Goal: Task Accomplishment & Management: Complete application form

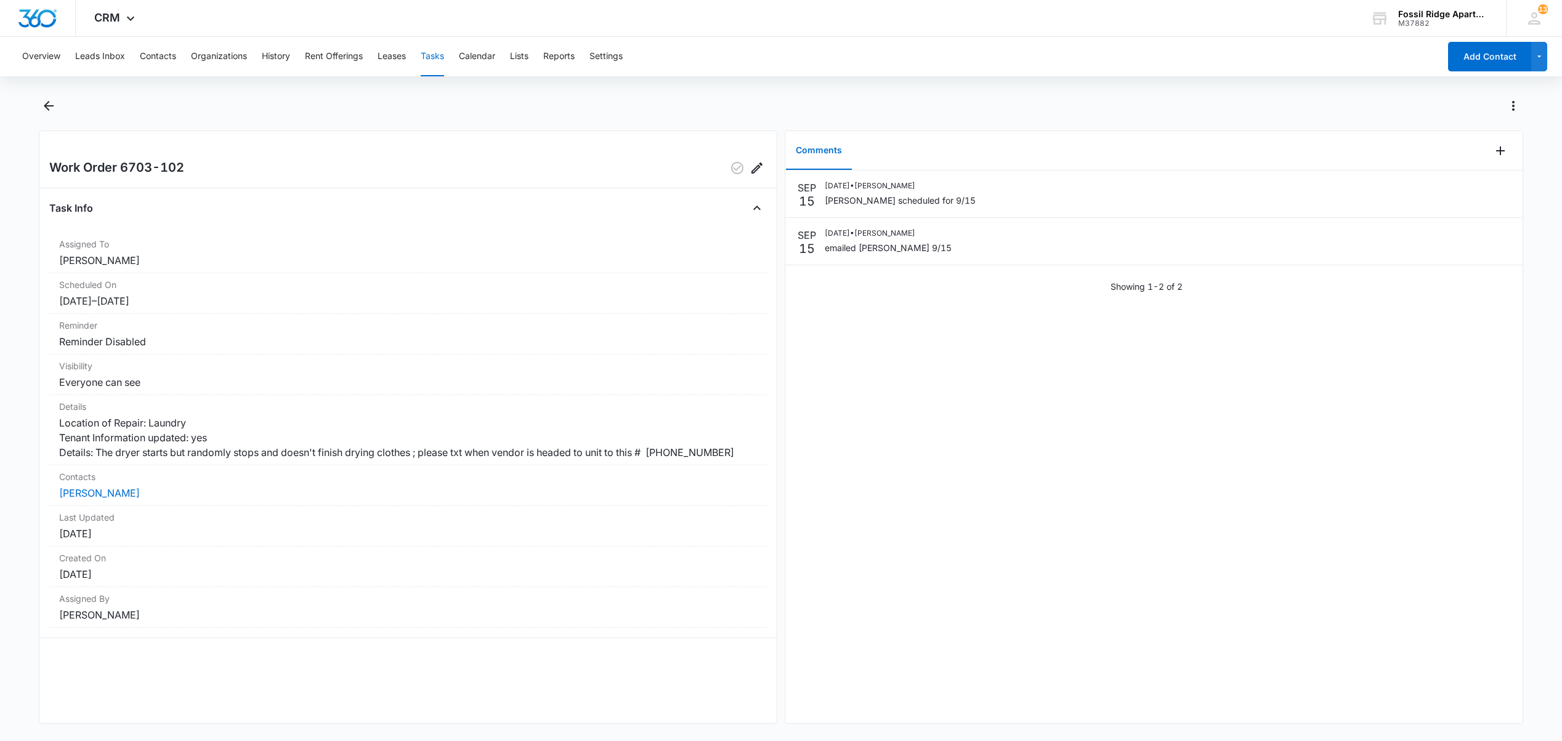
click at [434, 62] on button "Tasks" at bounding box center [432, 56] width 23 height 39
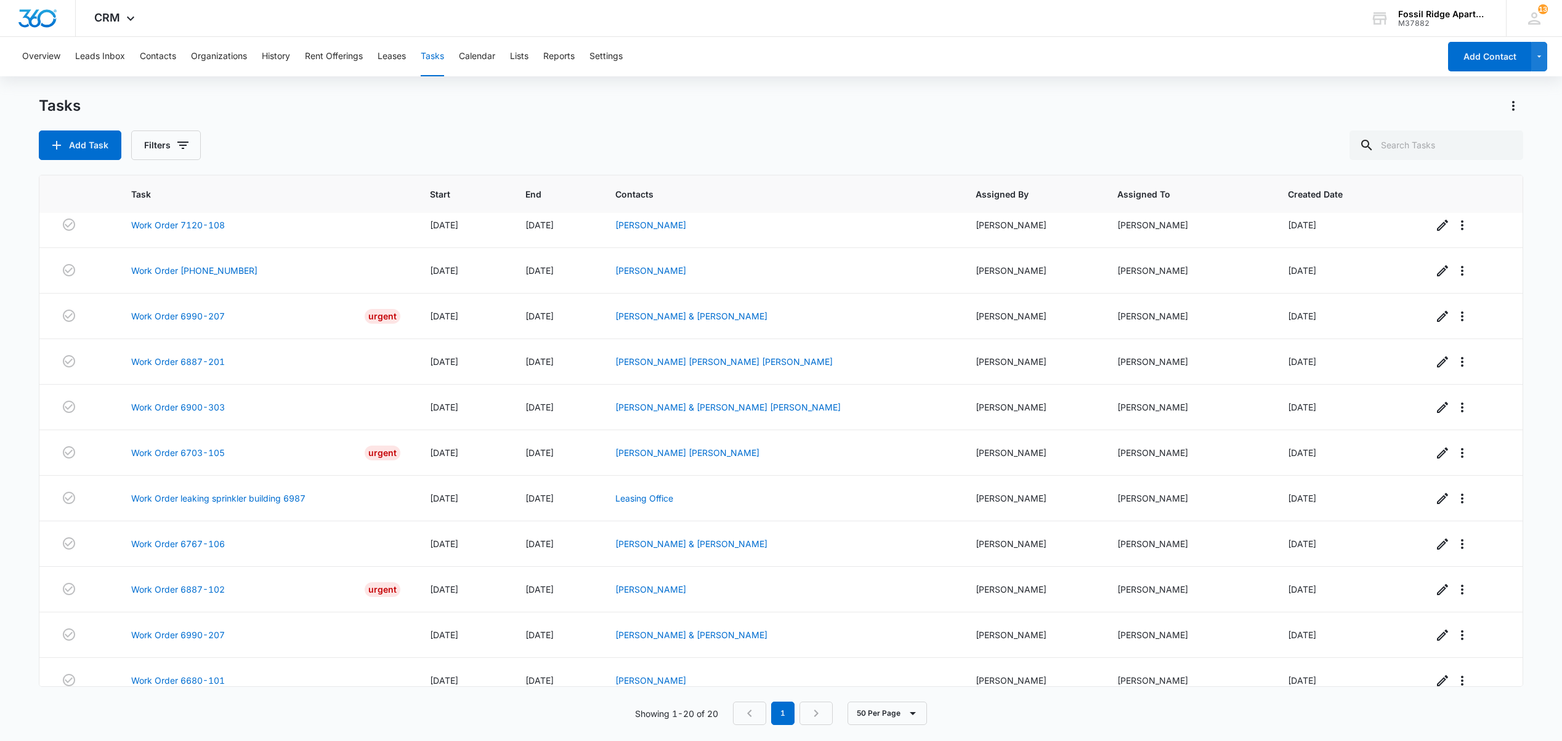
scroll to position [217, 0]
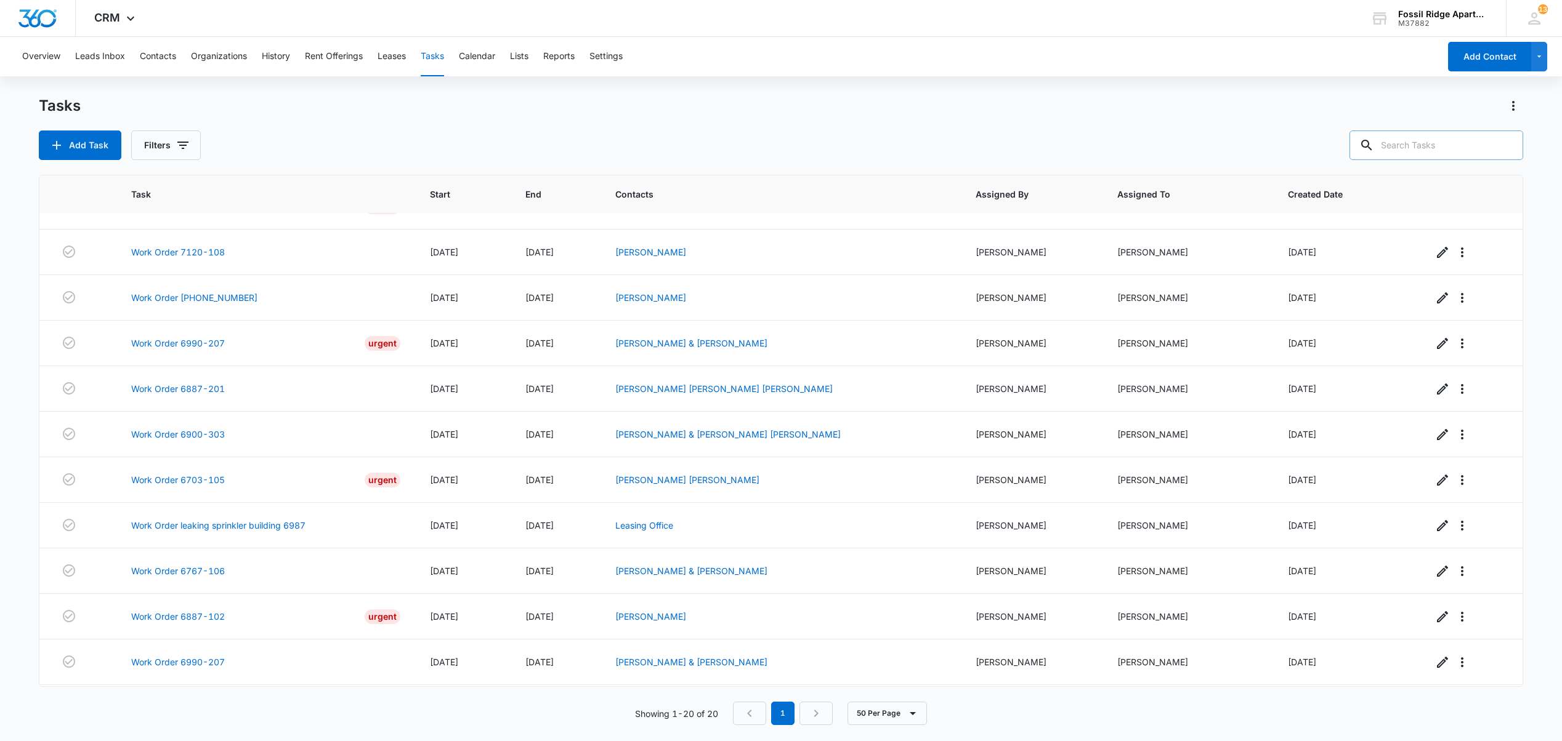
click at [1421, 139] on input "text" at bounding box center [1436, 146] width 174 height 30
type input "6963-205"
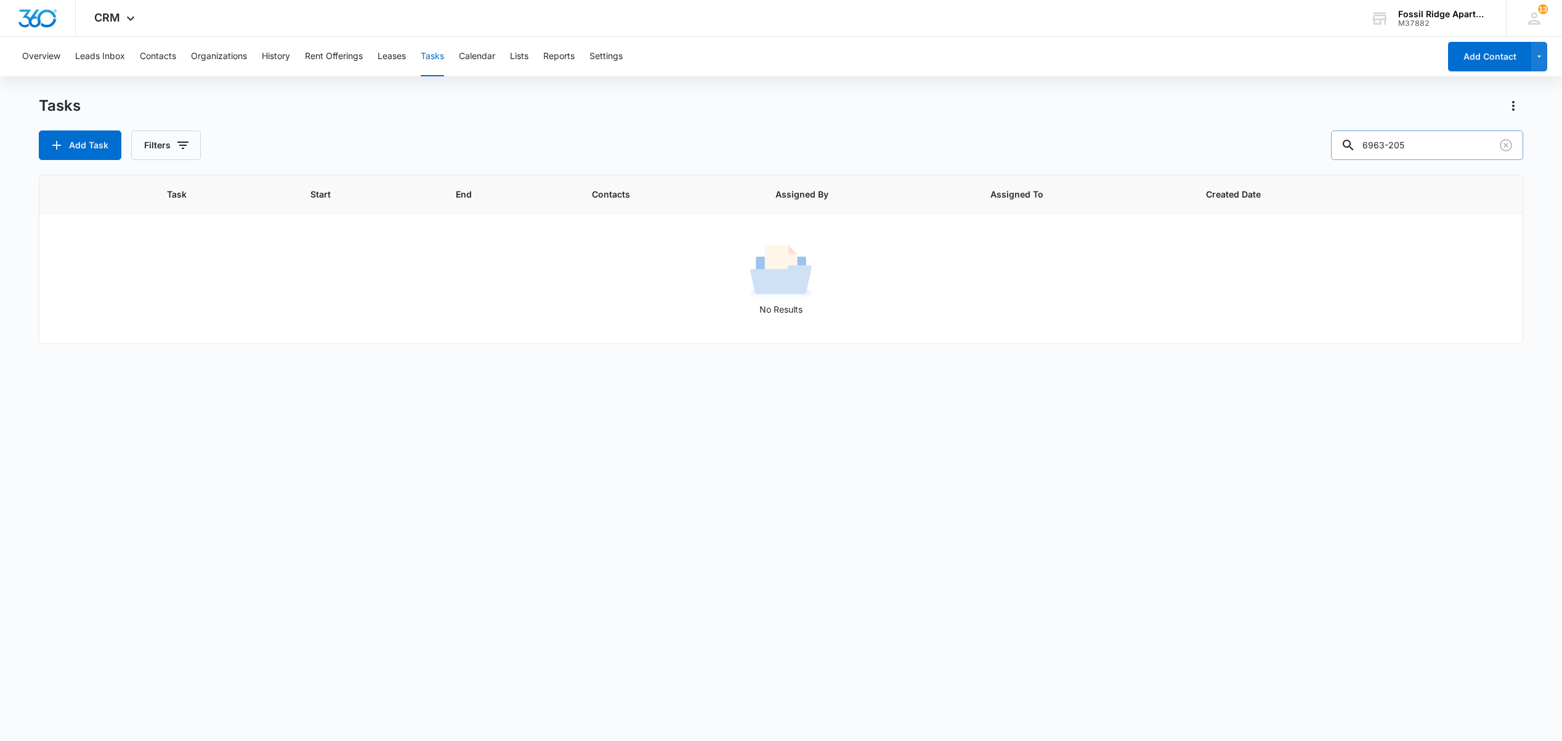
scroll to position [0, 0]
click at [223, 62] on button "Organizations" at bounding box center [219, 56] width 56 height 39
drag, startPoint x: 1430, startPoint y: 143, endPoint x: 1107, endPoint y: 158, distance: 323.7
click at [1112, 159] on div "Organization Filters 981305" at bounding box center [780, 146] width 1483 height 30
click at [222, 52] on button "Organizations" at bounding box center [219, 56] width 56 height 39
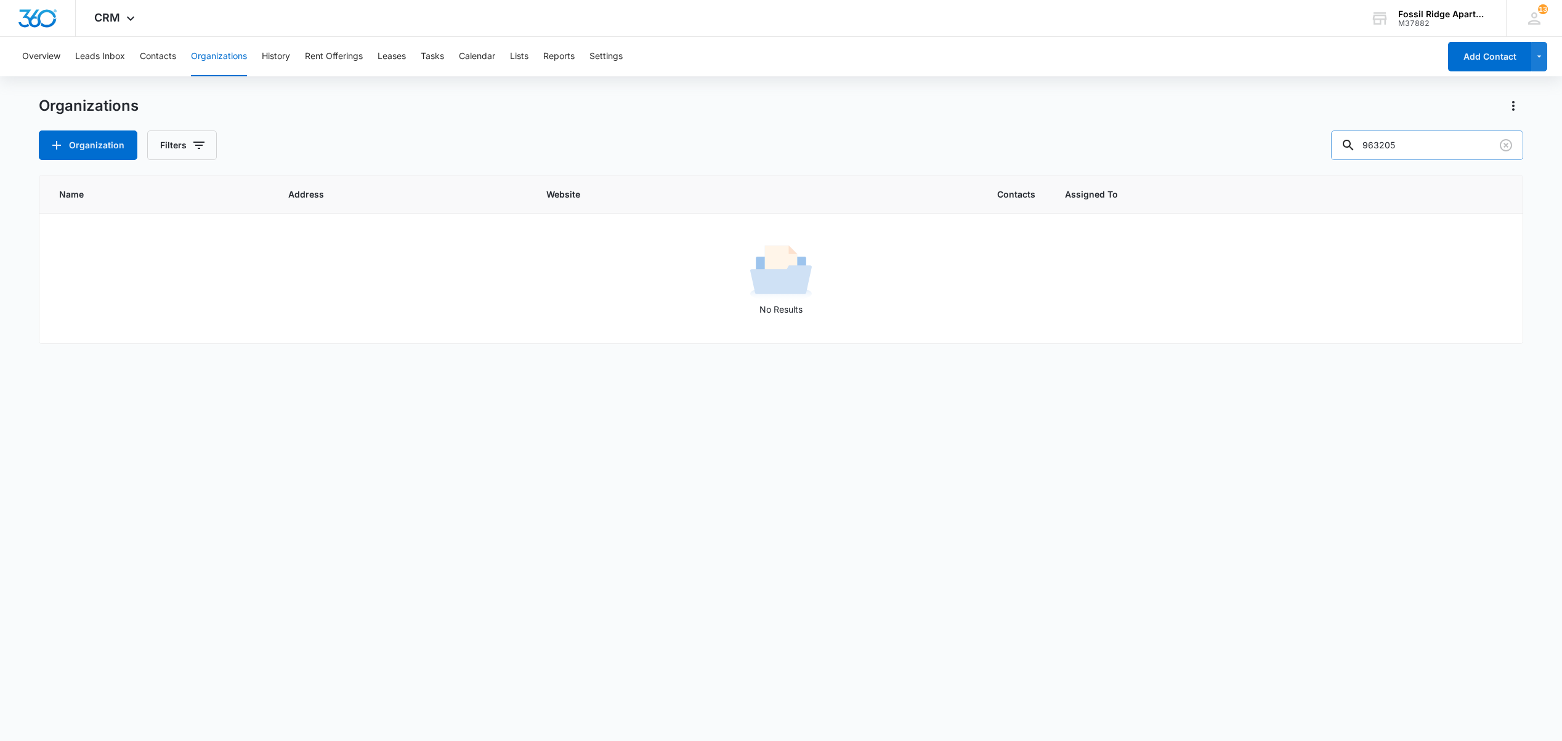
click at [1374, 142] on input "963205" at bounding box center [1427, 146] width 192 height 30
click at [1391, 146] on input "963205" at bounding box center [1427, 146] width 192 height 30
type input "963-205"
click at [233, 60] on button "Organizations" at bounding box center [219, 56] width 56 height 39
click at [232, 52] on button "Organizations" at bounding box center [219, 56] width 56 height 39
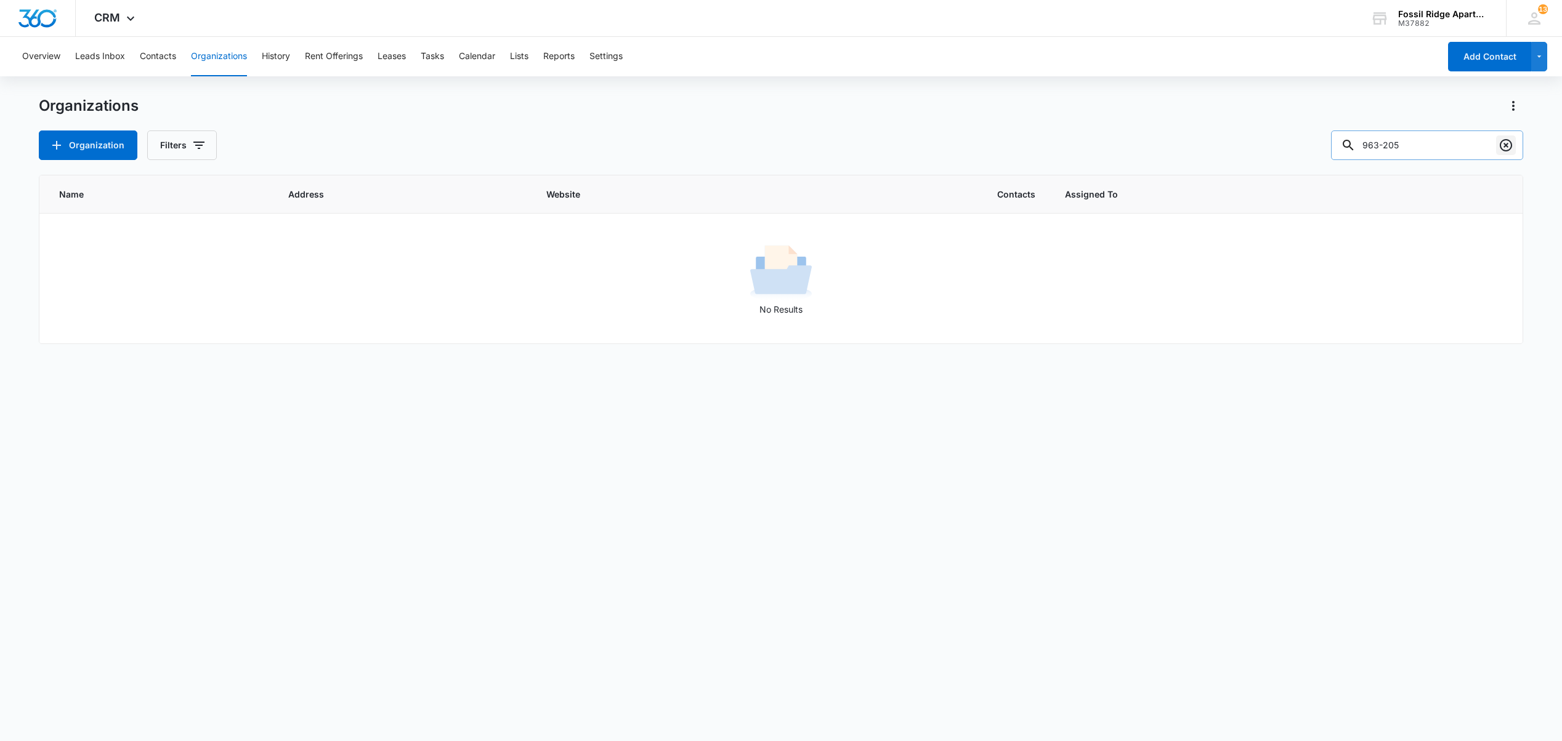
click at [1512, 146] on icon "Clear" at bounding box center [1505, 145] width 15 height 15
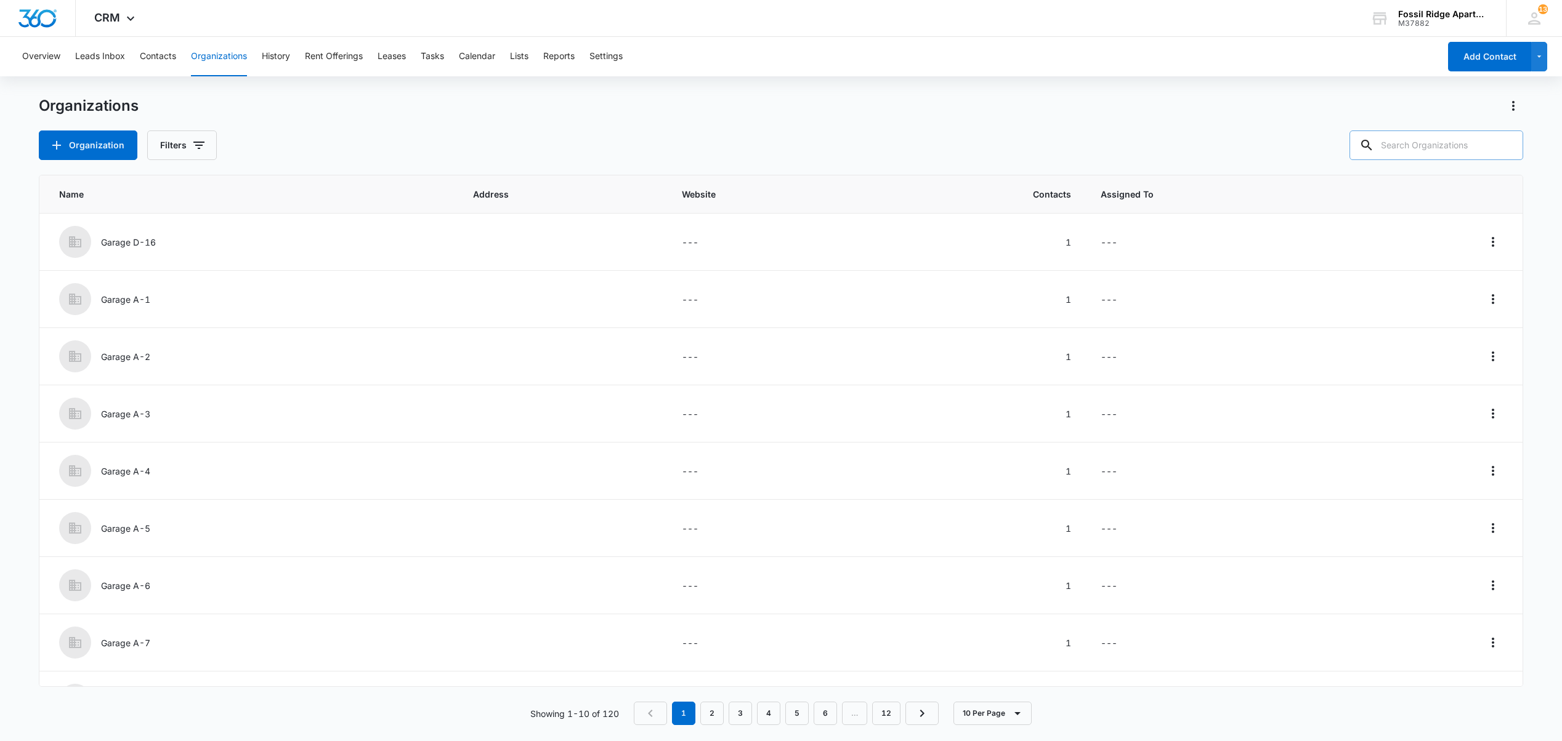
drag, startPoint x: 1416, startPoint y: 147, endPoint x: 1419, endPoint y: 153, distance: 7.2
click at [1417, 148] on input "text" at bounding box center [1436, 146] width 174 height 30
type input "963205"
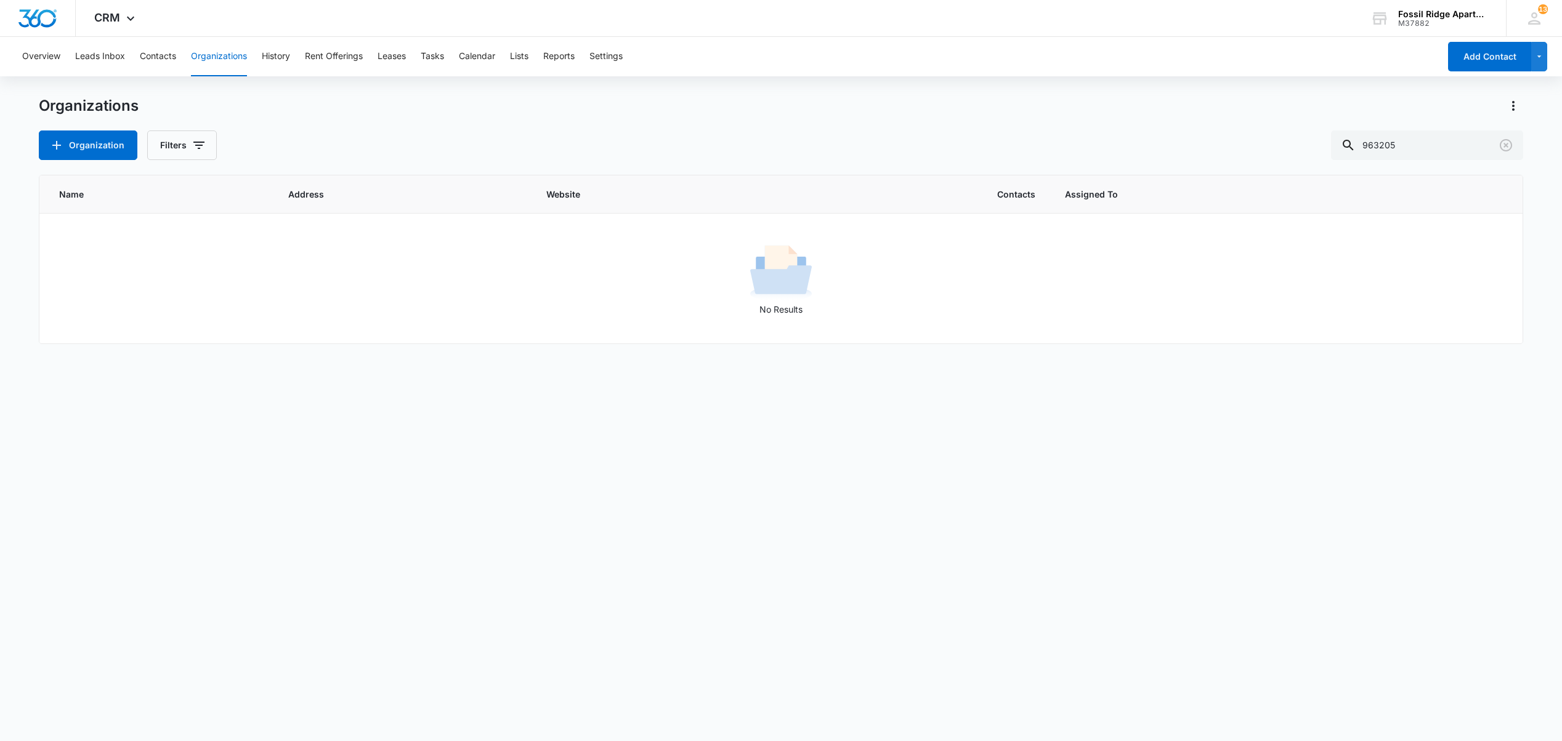
click at [228, 50] on button "Organizations" at bounding box center [219, 56] width 56 height 39
drag, startPoint x: 1344, startPoint y: 150, endPoint x: 1186, endPoint y: 148, distance: 157.7
click at [1193, 148] on div "Organization Filters 963205" at bounding box center [780, 146] width 1483 height 30
drag, startPoint x: 1414, startPoint y: 149, endPoint x: 1407, endPoint y: 147, distance: 7.2
click at [1413, 149] on input "text" at bounding box center [1436, 146] width 174 height 30
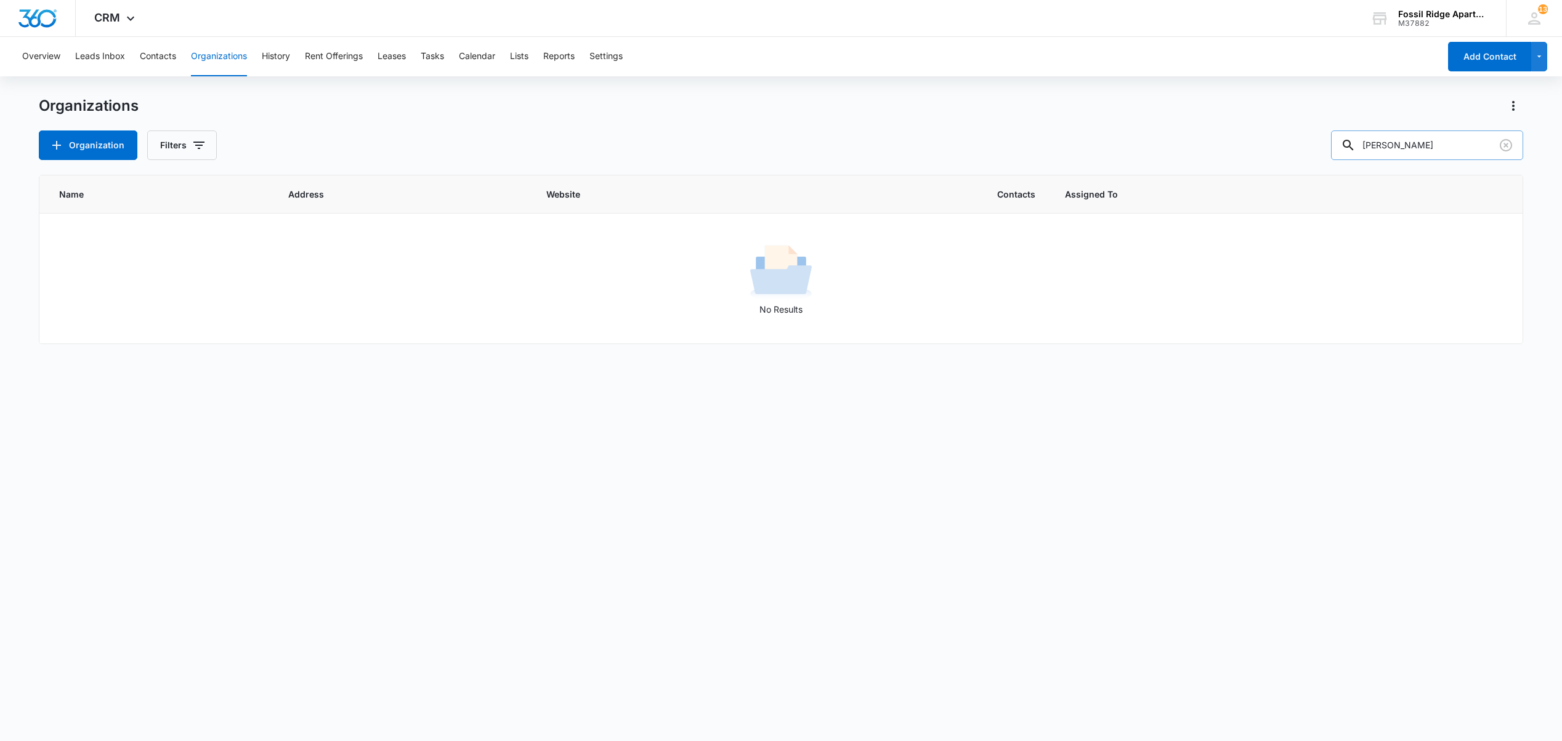
type input "Knoblauch"
click at [220, 58] on button "Organizations" at bounding box center [219, 56] width 56 height 39
drag, startPoint x: 1386, startPoint y: 143, endPoint x: 885, endPoint y: 141, distance: 500.7
click at [902, 138] on div "Organization Filters Knoblauch" at bounding box center [780, 146] width 1483 height 30
type input "Bradley"
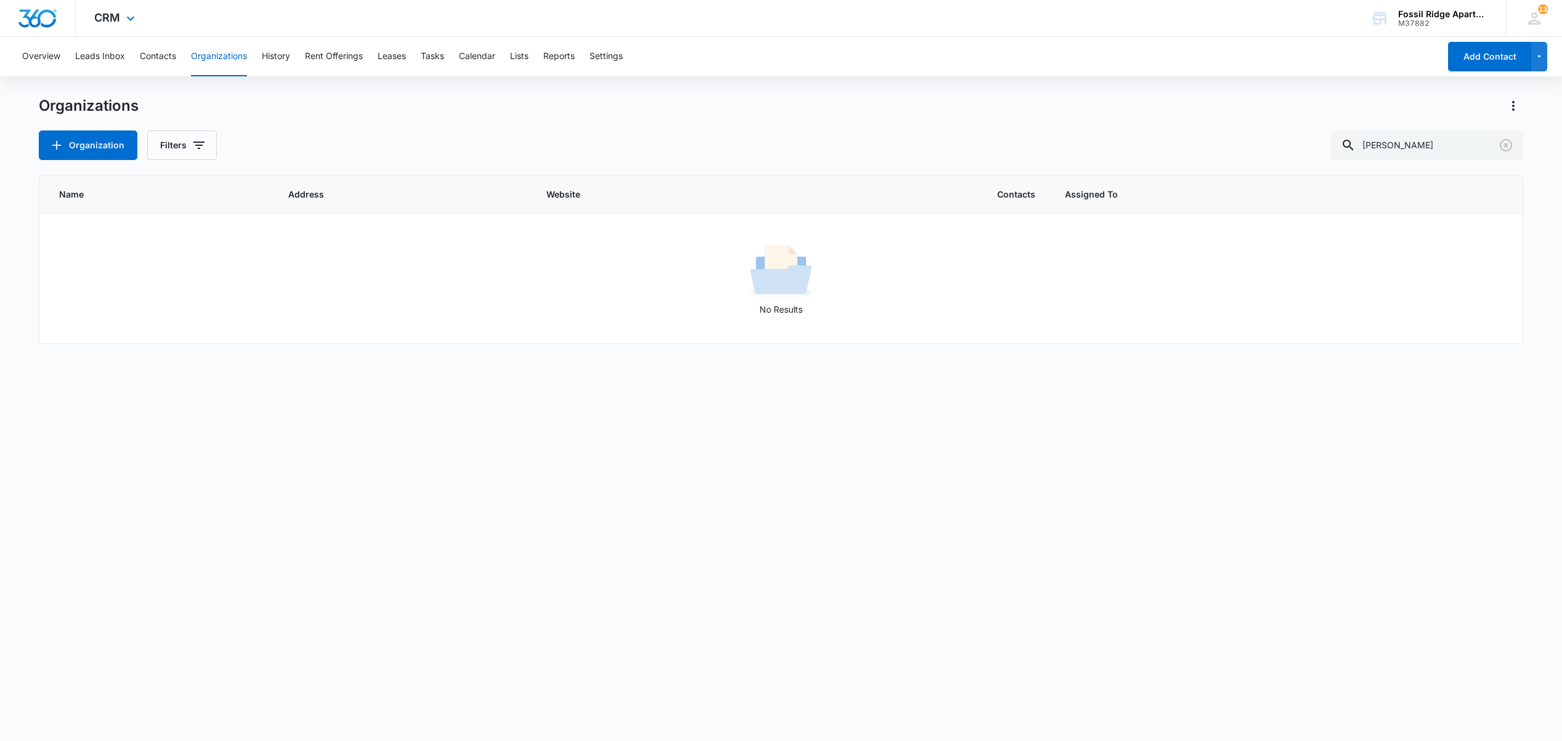
click at [50, 21] on img "Dashboard" at bounding box center [37, 18] width 39 height 18
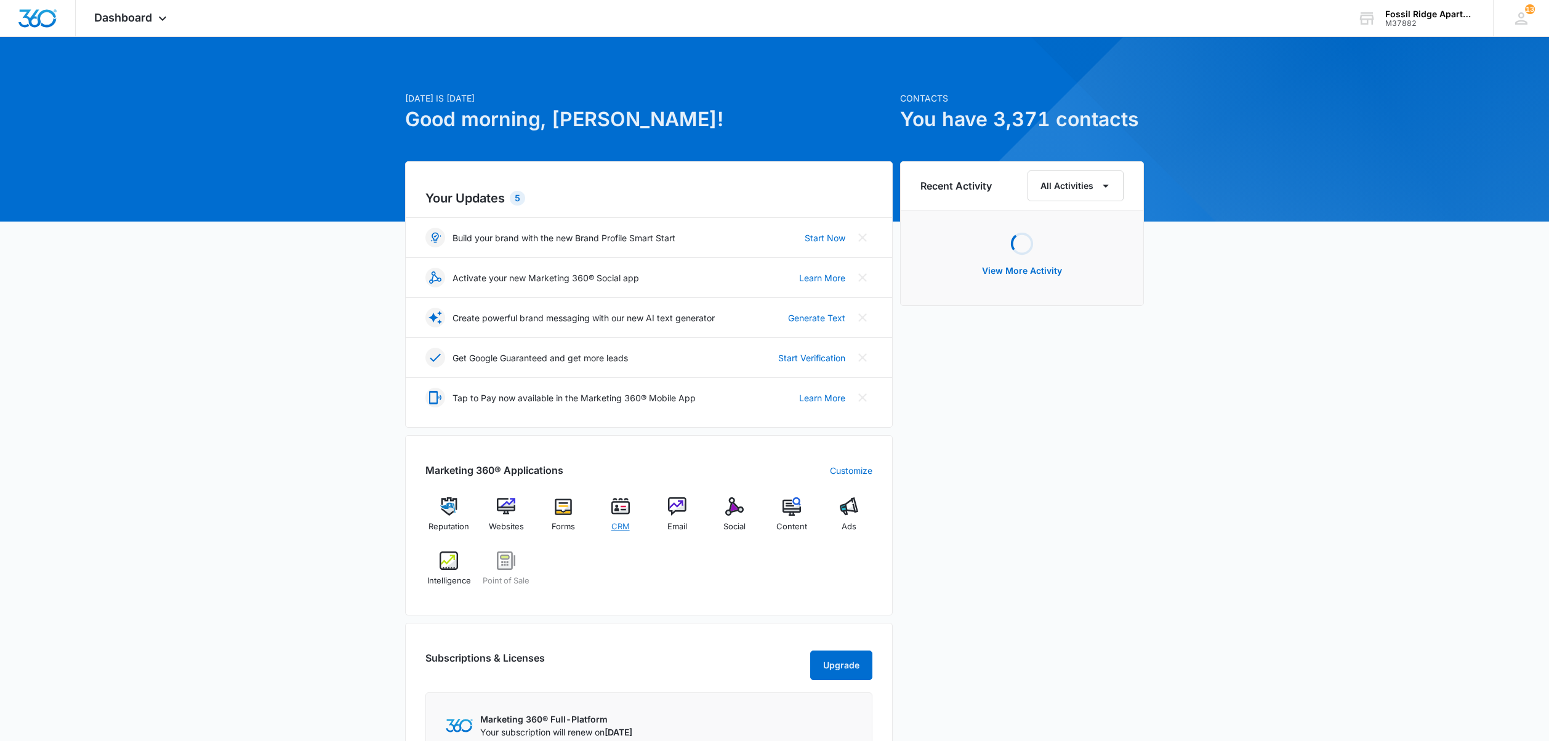
click at [617, 515] on img at bounding box center [621, 507] width 18 height 18
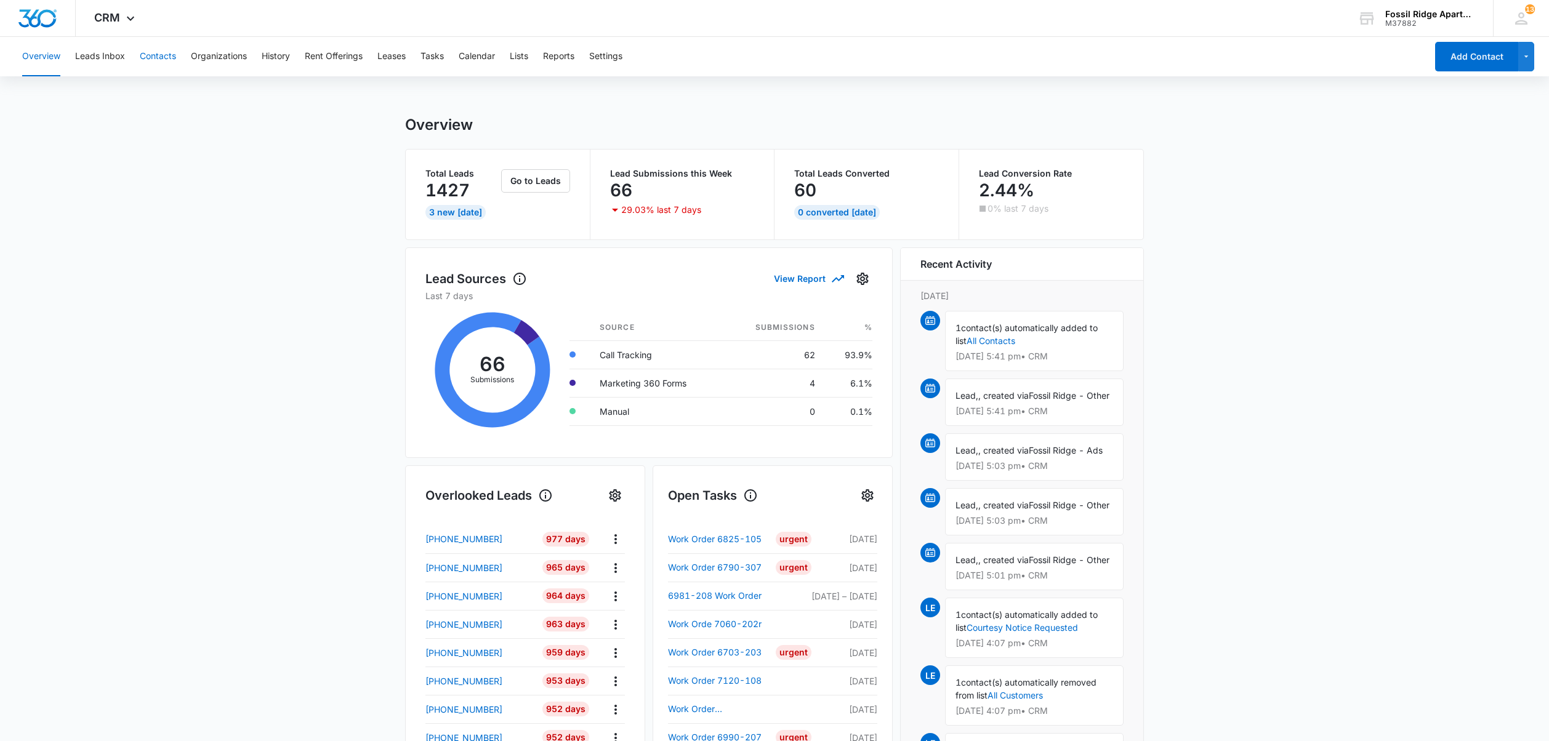
click at [150, 52] on button "Contacts" at bounding box center [158, 56] width 36 height 39
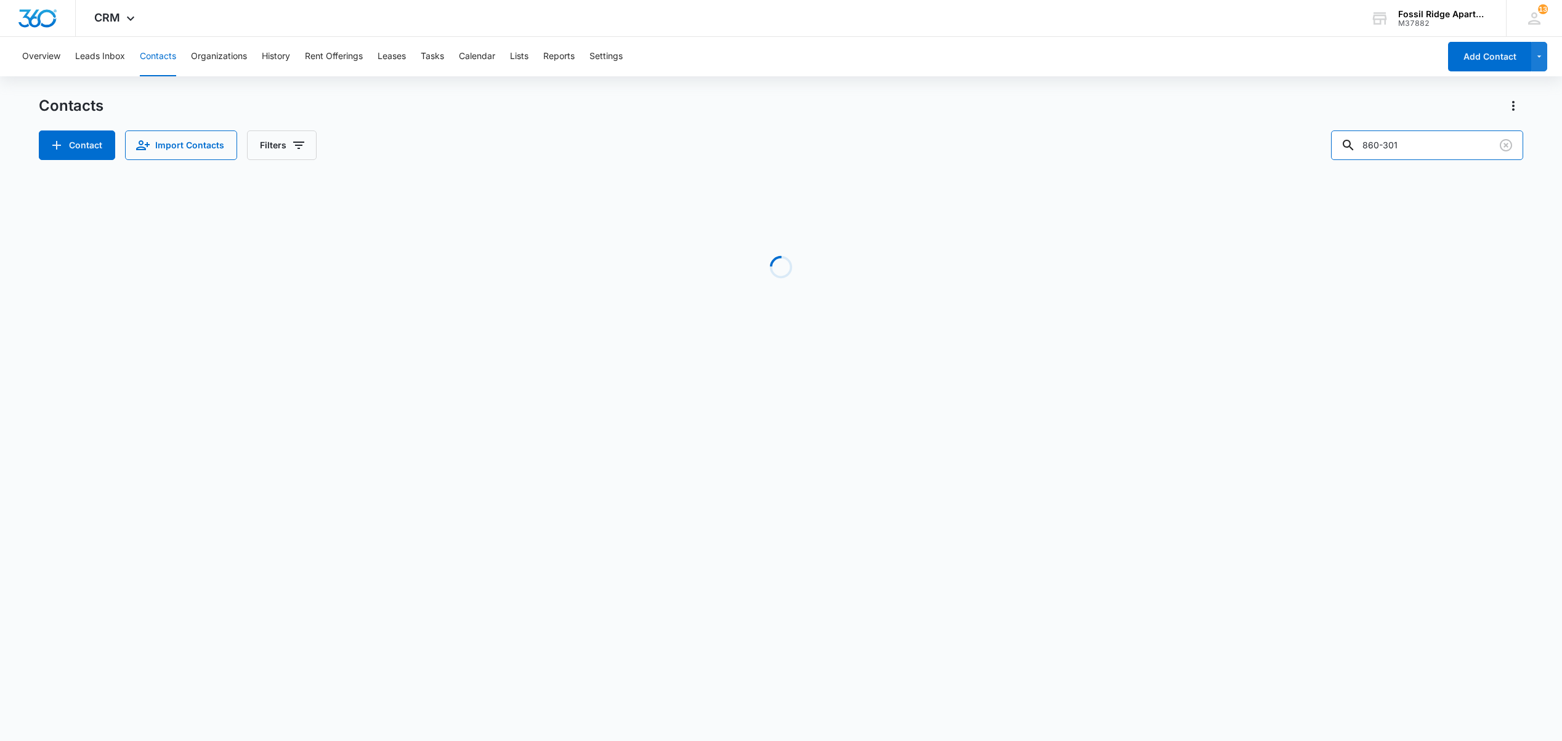
drag, startPoint x: 1387, startPoint y: 146, endPoint x: 1060, endPoint y: 137, distance: 327.1
click at [1076, 145] on div "Contact Import Contacts Filters 860-301" at bounding box center [780, 146] width 1483 height 30
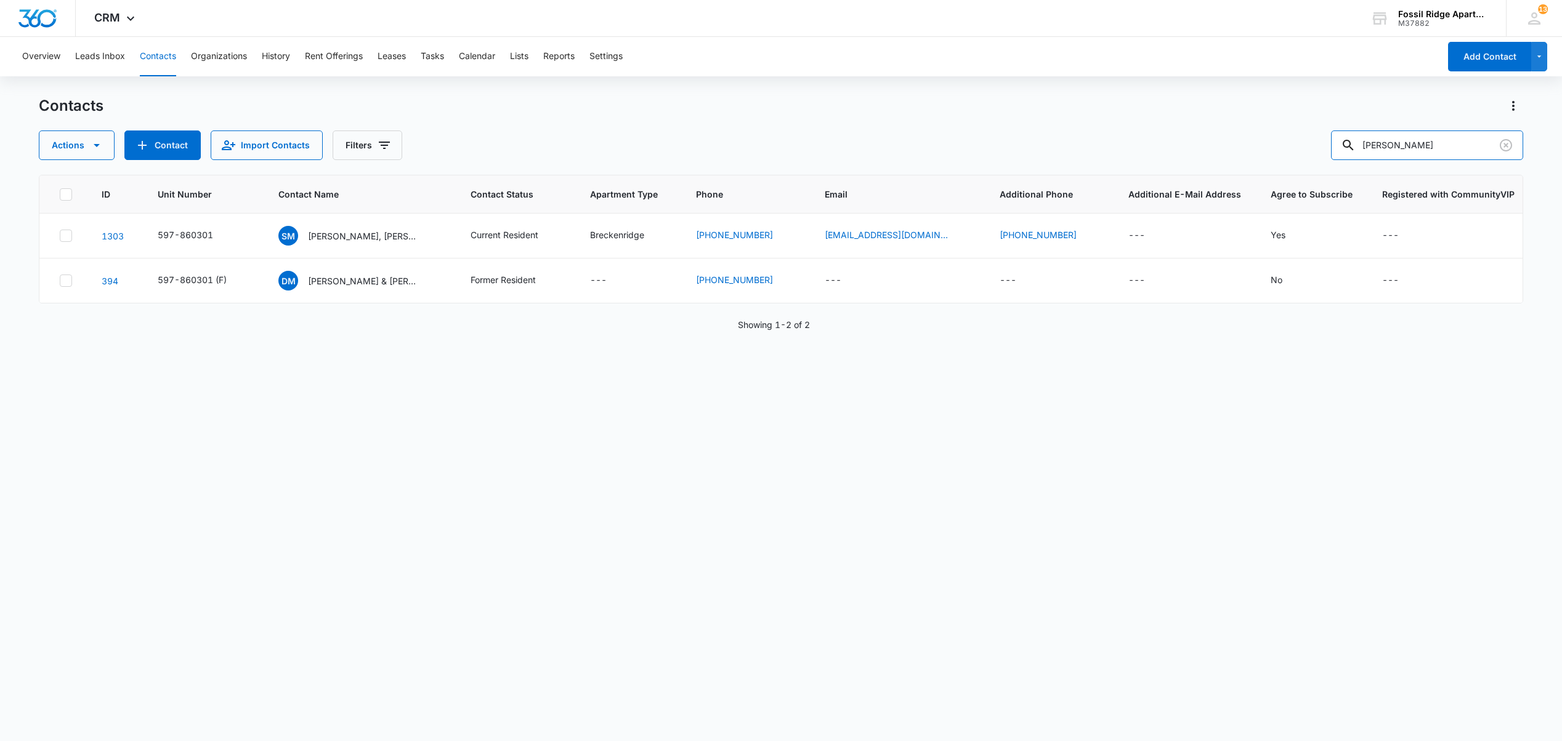
type input "Bradley"
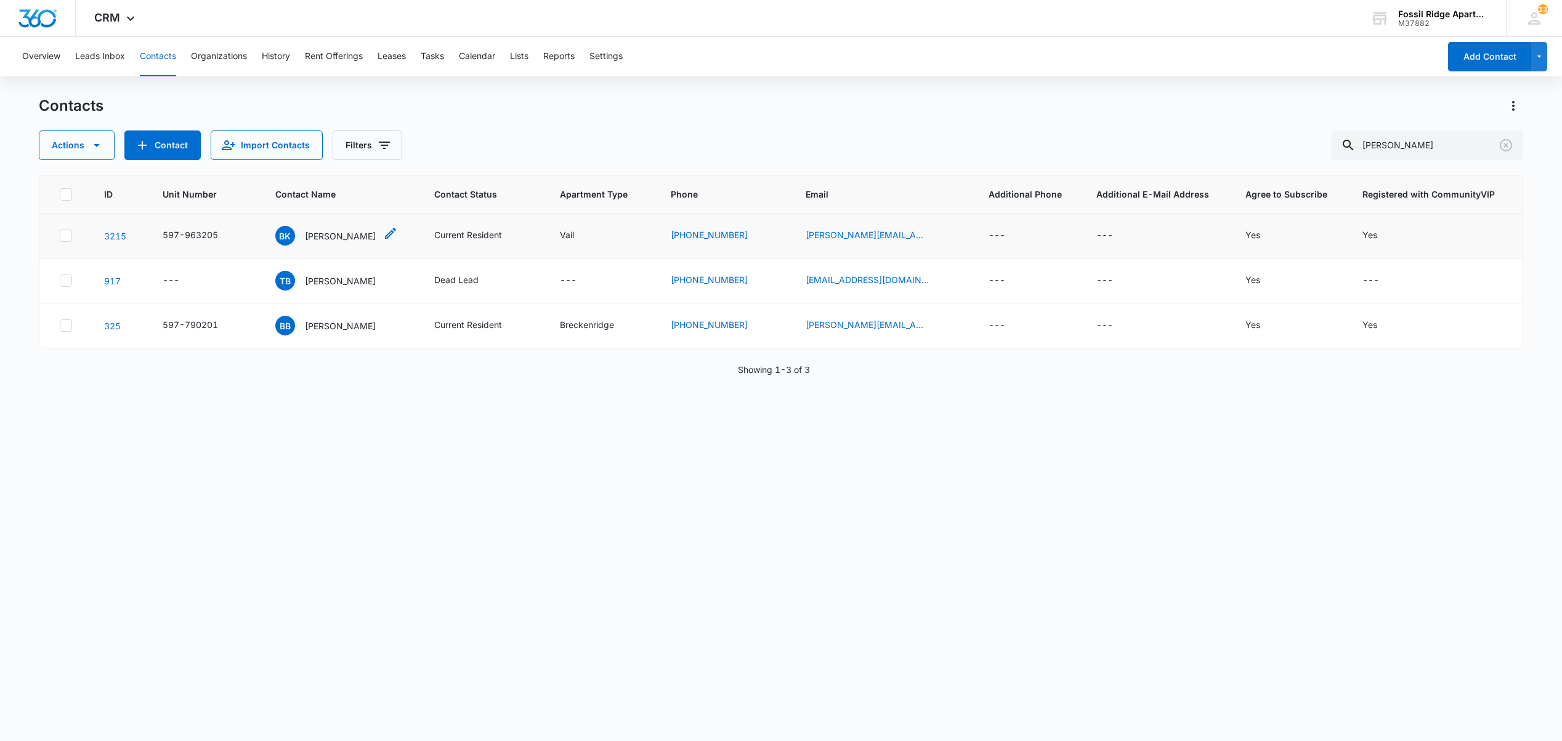
click at [345, 238] on p "Bradley Knoblauch" at bounding box center [340, 236] width 71 height 13
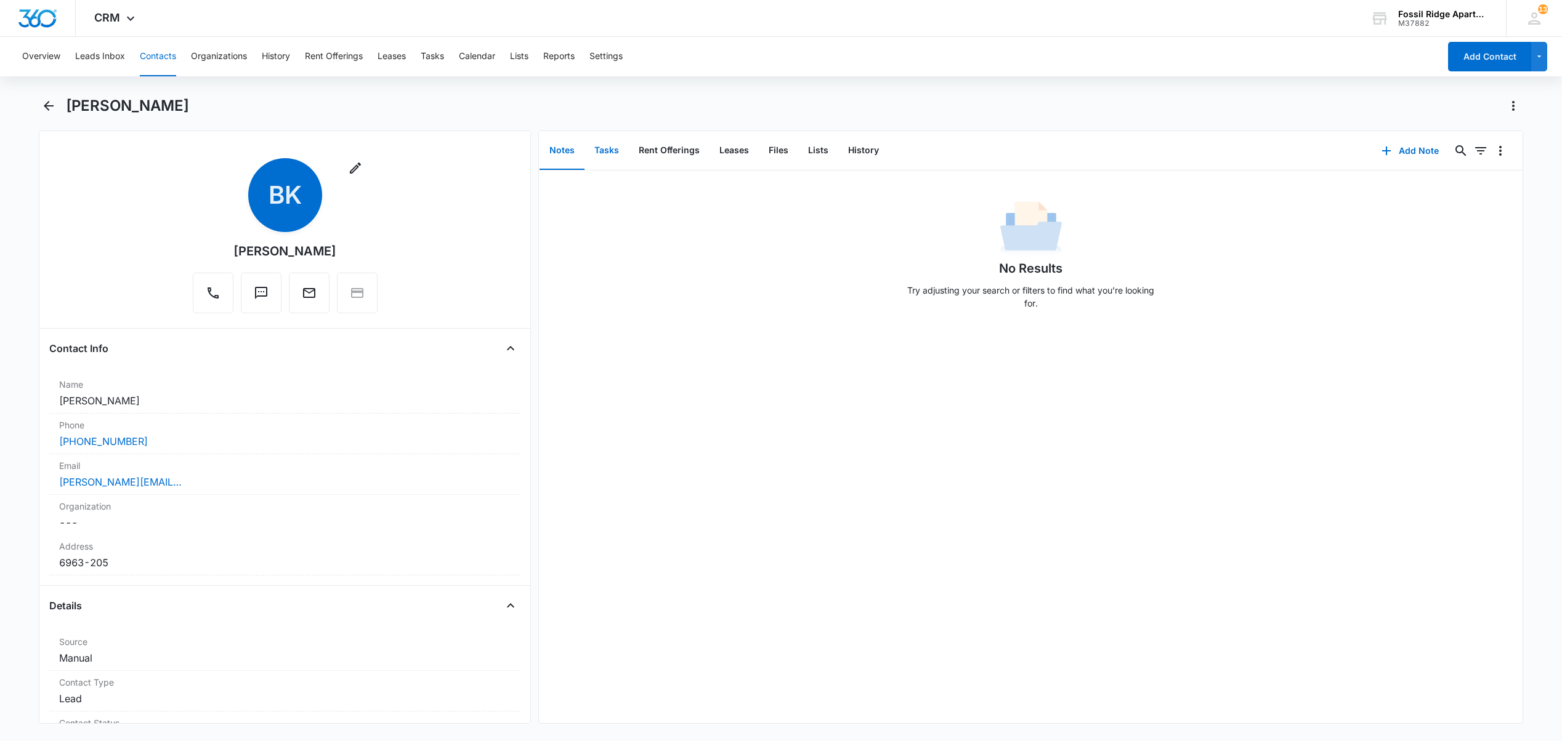
click at [610, 148] on button "Tasks" at bounding box center [606, 151] width 44 height 38
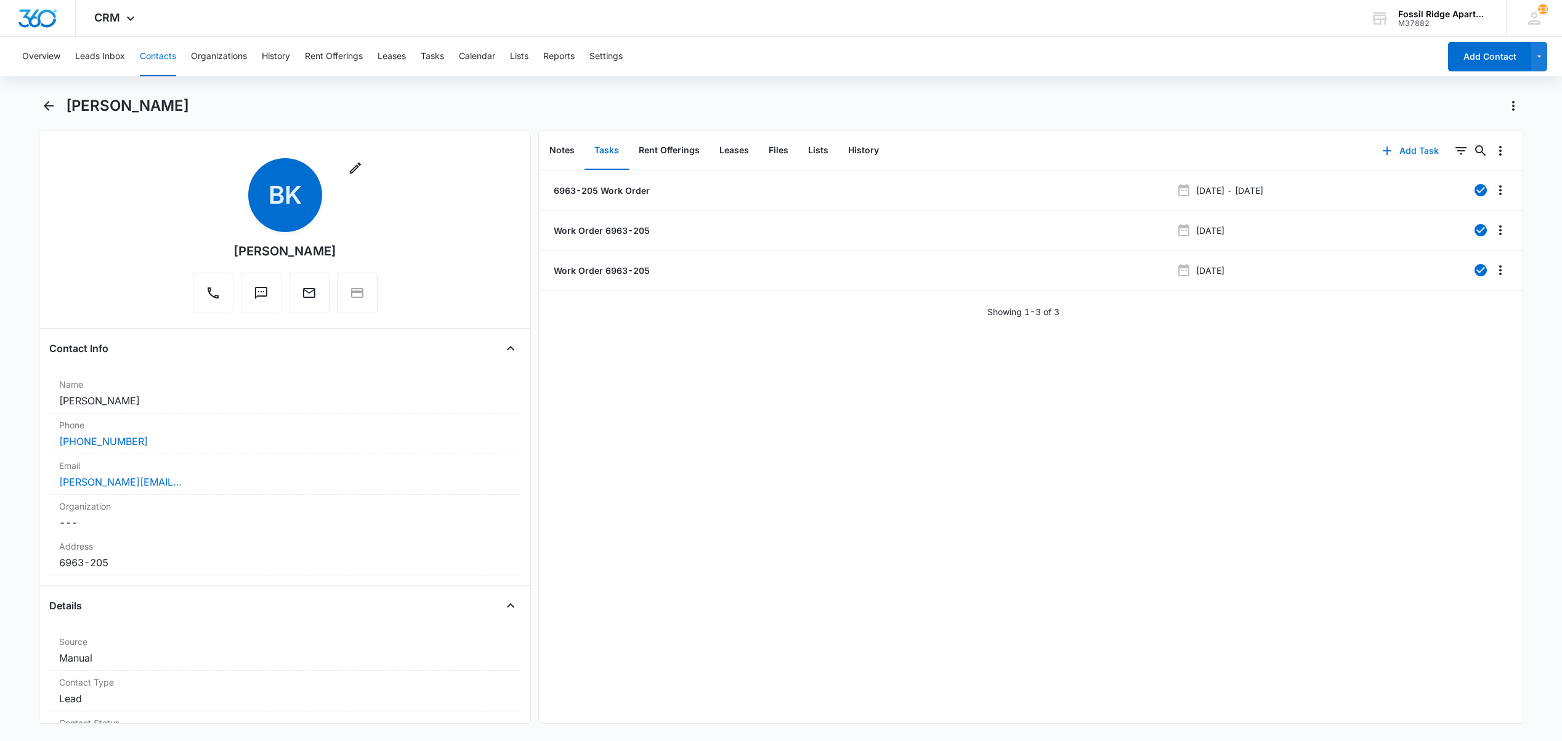
click at [1402, 153] on button "Add Task" at bounding box center [1410, 151] width 81 height 30
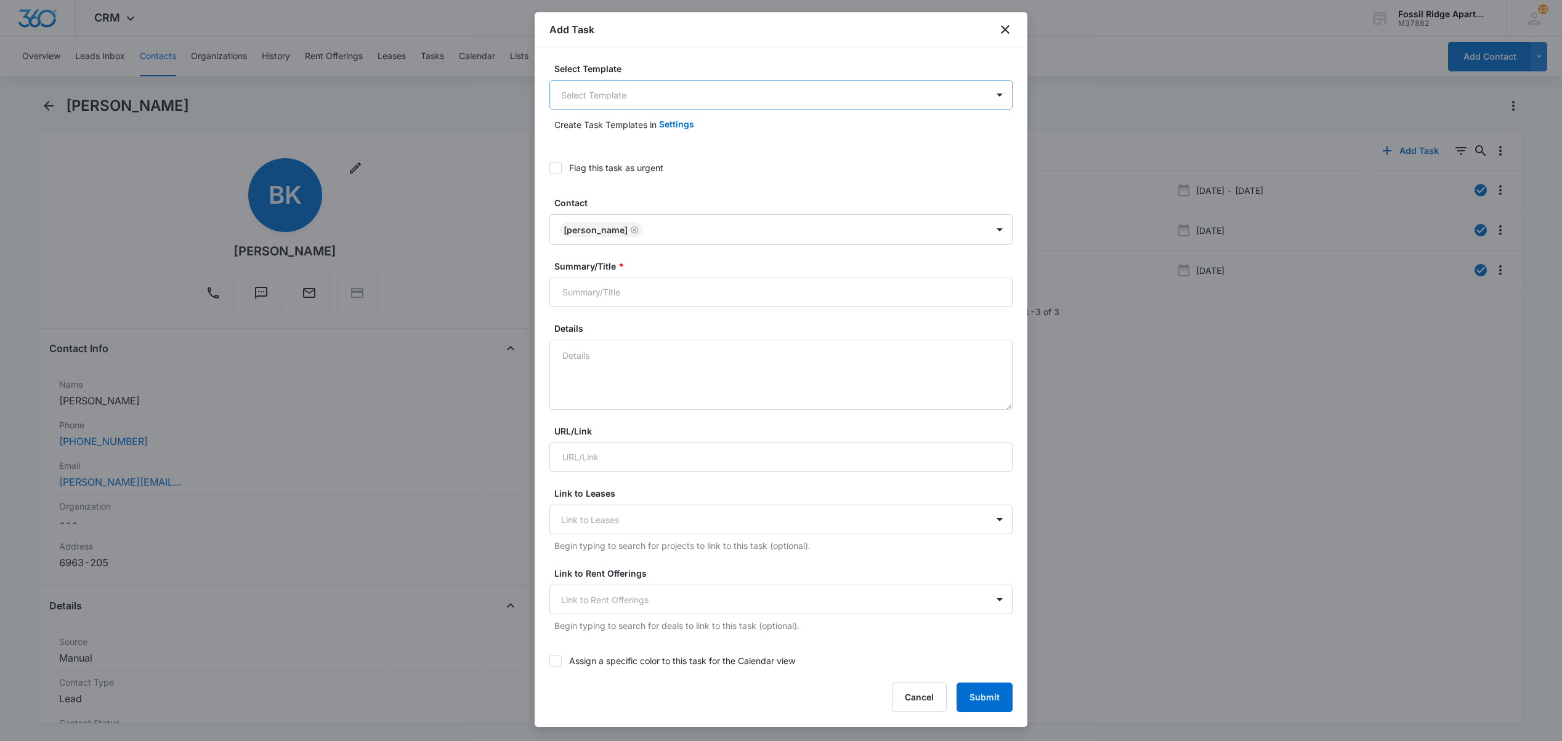
click at [668, 97] on body "CRM Apps Reputation Websites Forms CRM Email Social POS Content Ads Intelligenc…" at bounding box center [781, 370] width 1562 height 741
click at [624, 254] on div "Work Order" at bounding box center [773, 252] width 419 height 13
click at [671, 304] on input "Work Order" at bounding box center [780, 294] width 463 height 30
type input "Work Order 6963-205"
click at [655, 363] on textarea "Location of Repair: Tenant Information updated: Details:" at bounding box center [780, 376] width 463 height 70
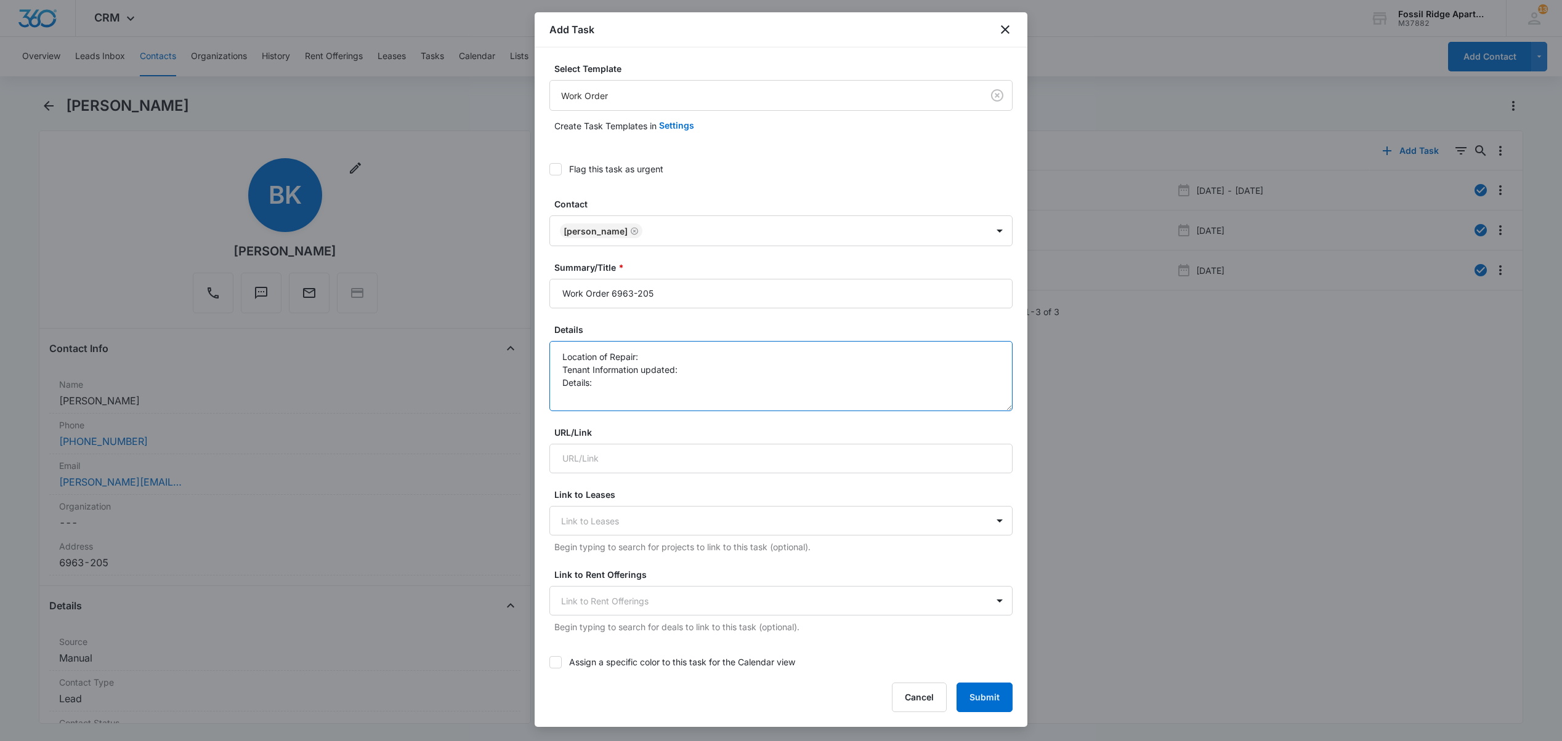
click at [655, 358] on textarea "Location of Repair: Tenant Information updated: Details:" at bounding box center [780, 376] width 463 height 70
click at [702, 376] on textarea "Location of Repair: AC Tenant Information updated: Details:" at bounding box center [780, 376] width 463 height 70
click at [653, 381] on textarea "Location of Repair: AC Tenant Information updated: yes Details:" at bounding box center [780, 376] width 463 height 70
click at [606, 387] on textarea "Location of Repair: AC Tenant Information updated: yes Details:" at bounding box center [780, 376] width 463 height 70
paste textarea "Install new motor and blower wheels to blower housing"
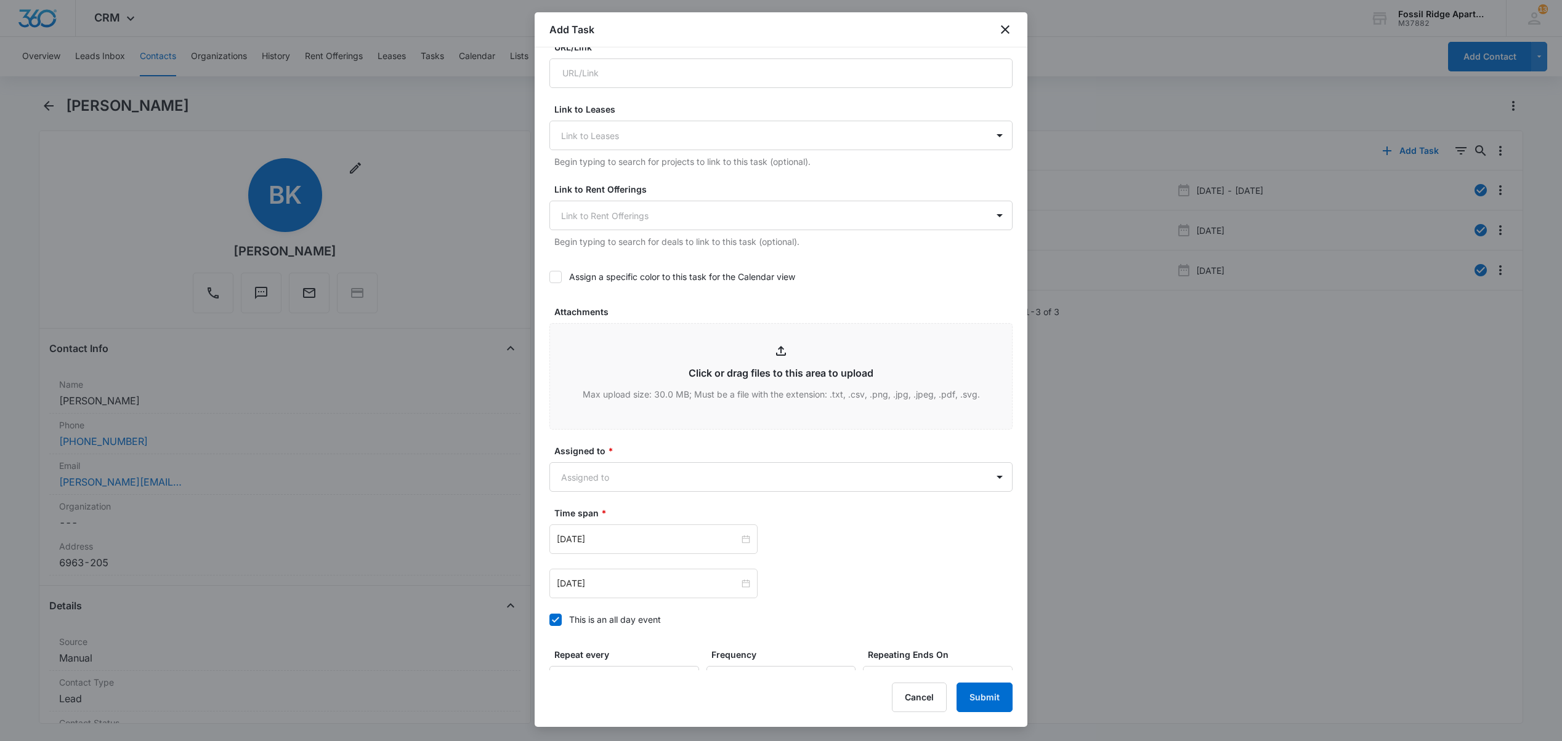
scroll to position [493, 0]
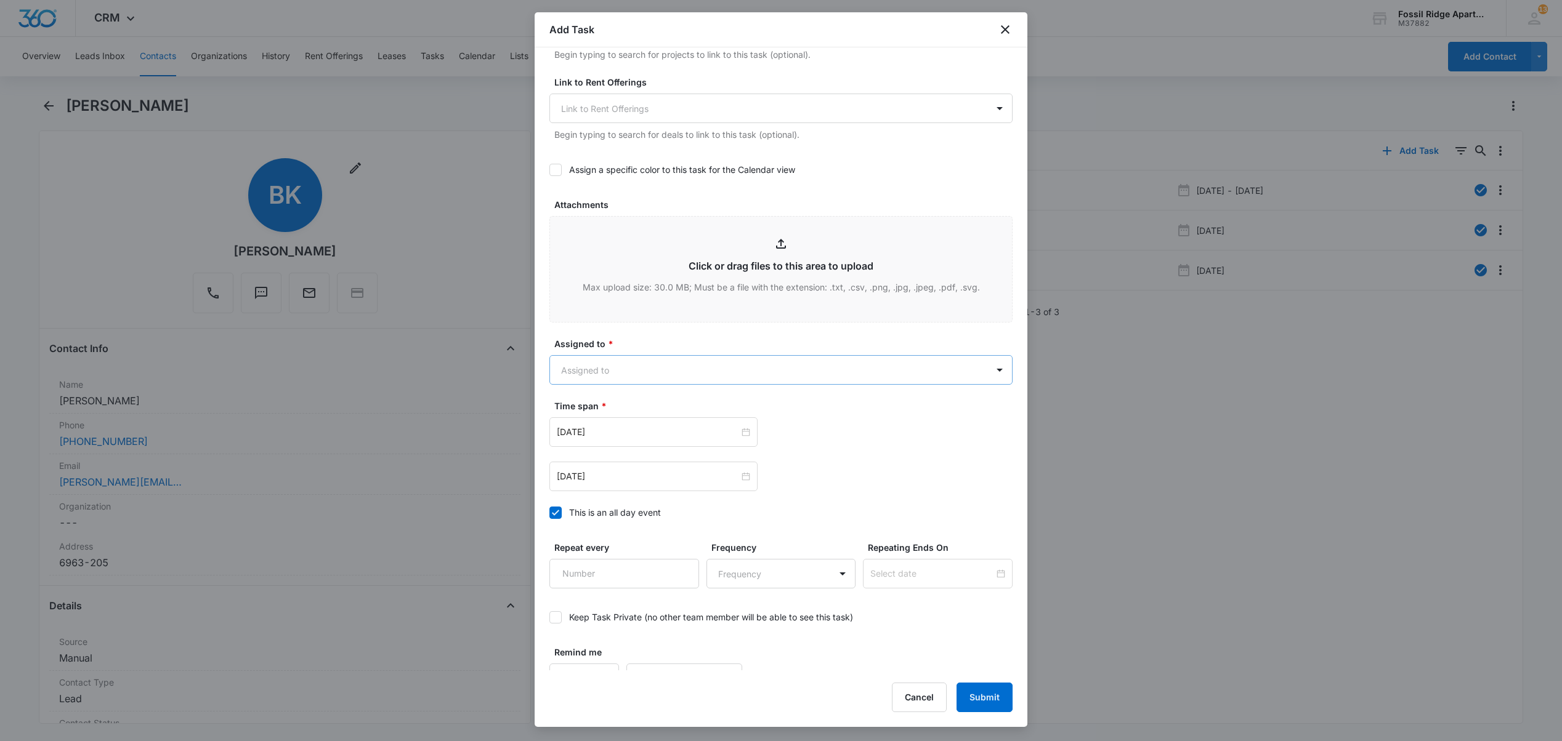
type textarea "Location of Repair: AC Tenant Information updated: yes Details: Install new mot…"
click at [572, 362] on body "CRM Apps Reputation Websites Forms CRM Email Social POS Content Ads Intelligenc…" at bounding box center [781, 370] width 1562 height 741
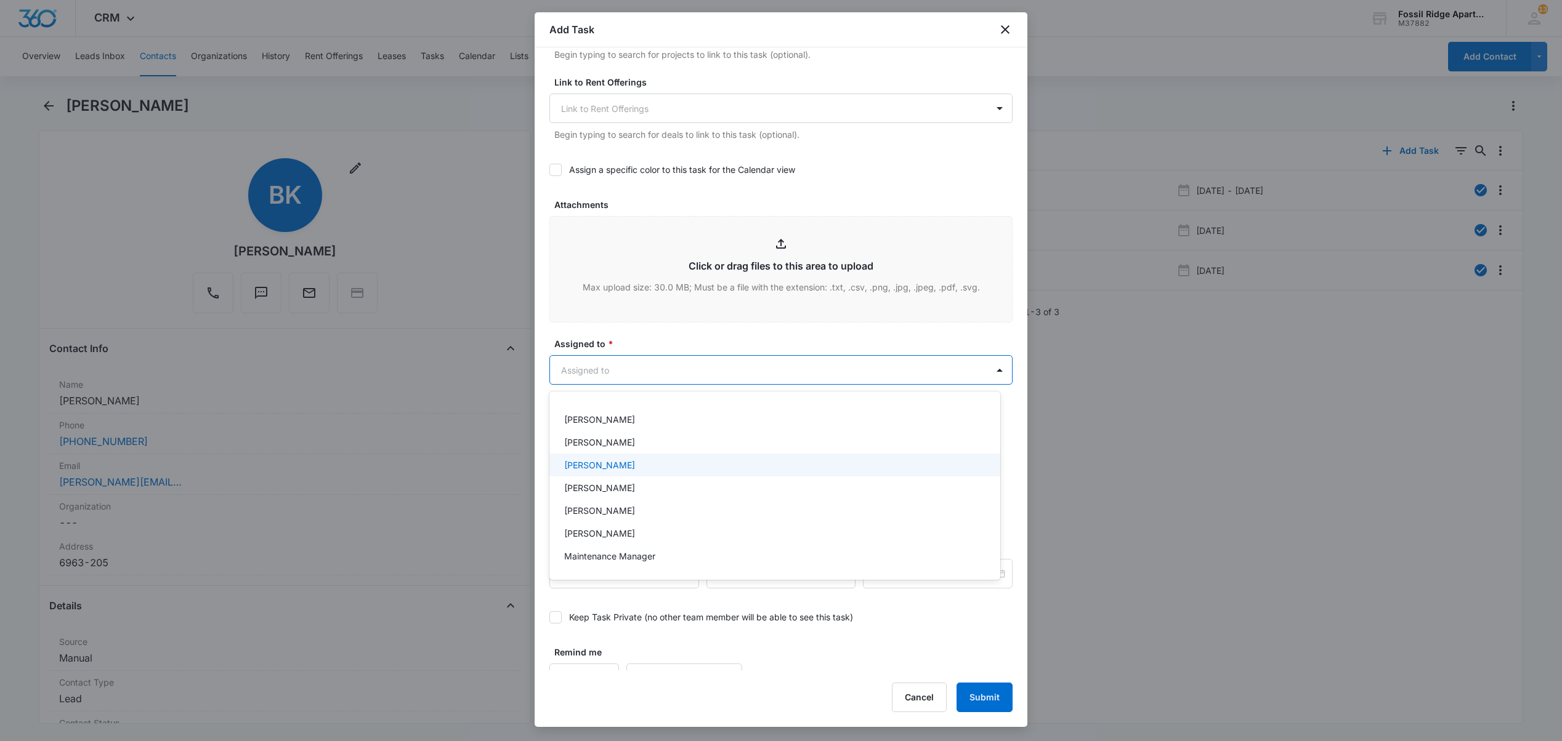
click at [607, 464] on p "[PERSON_NAME]" at bounding box center [599, 465] width 71 height 13
click at [766, 341] on div at bounding box center [781, 370] width 1562 height 741
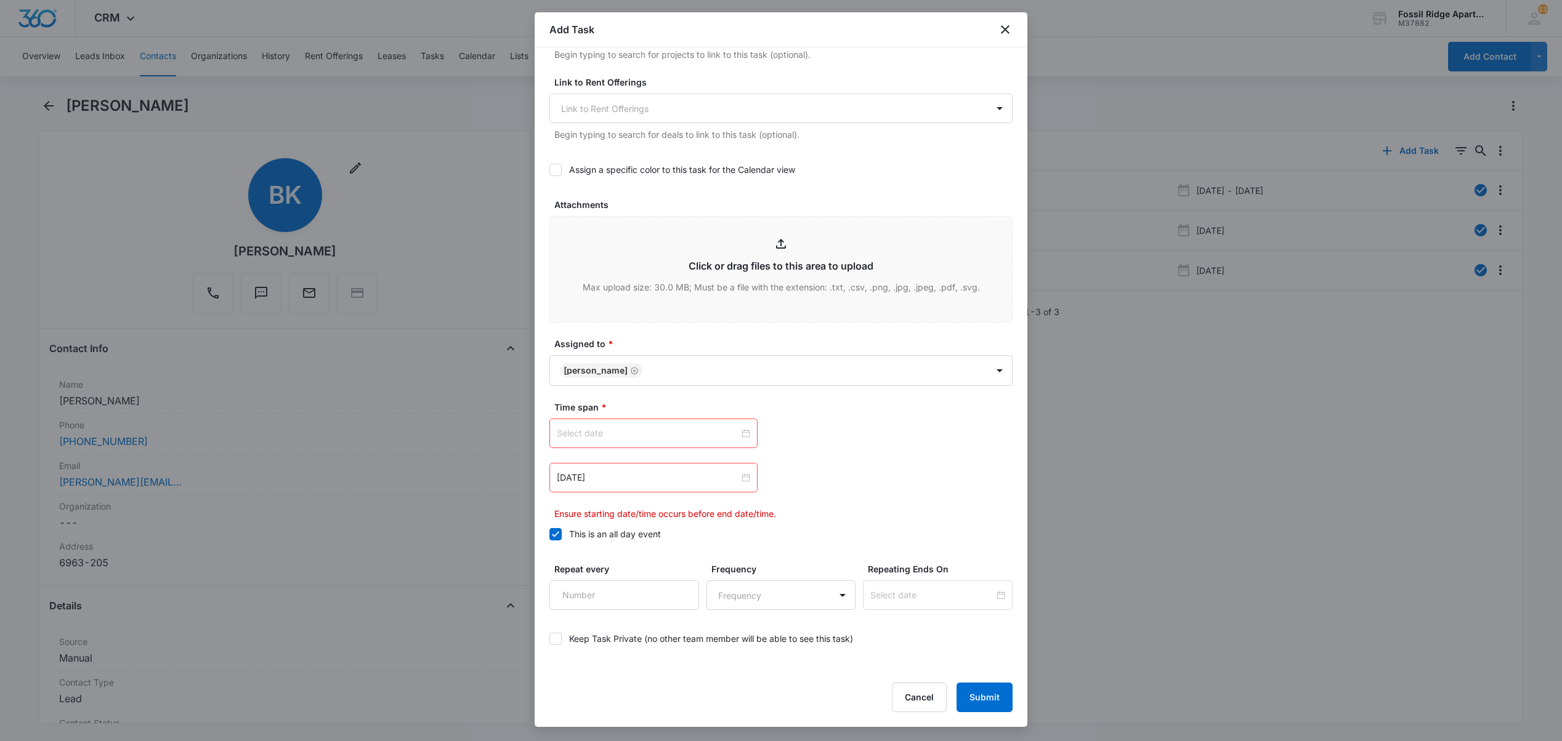
click at [738, 440] on div at bounding box center [653, 434] width 193 height 14
type input "Oct 10, 2025"
click at [640, 636] on link "Today" at bounding box center [635, 630] width 28 height 10
type input "Sep 16, 2025"
click at [734, 483] on div "Apr 2, 2024" at bounding box center [653, 478] width 193 height 14
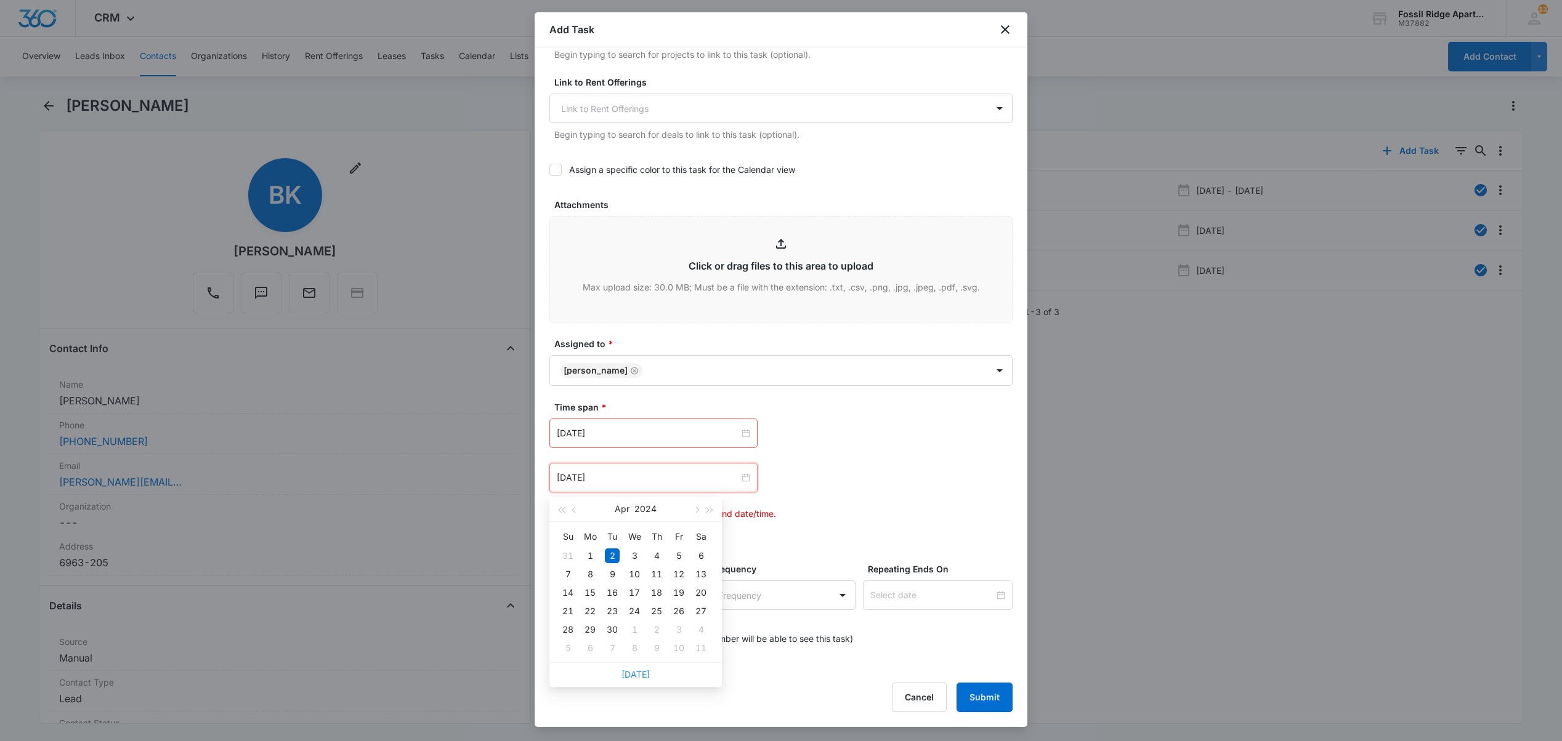
click at [641, 669] on link "Today" at bounding box center [635, 674] width 28 height 10
type input "Sep 16, 2025"
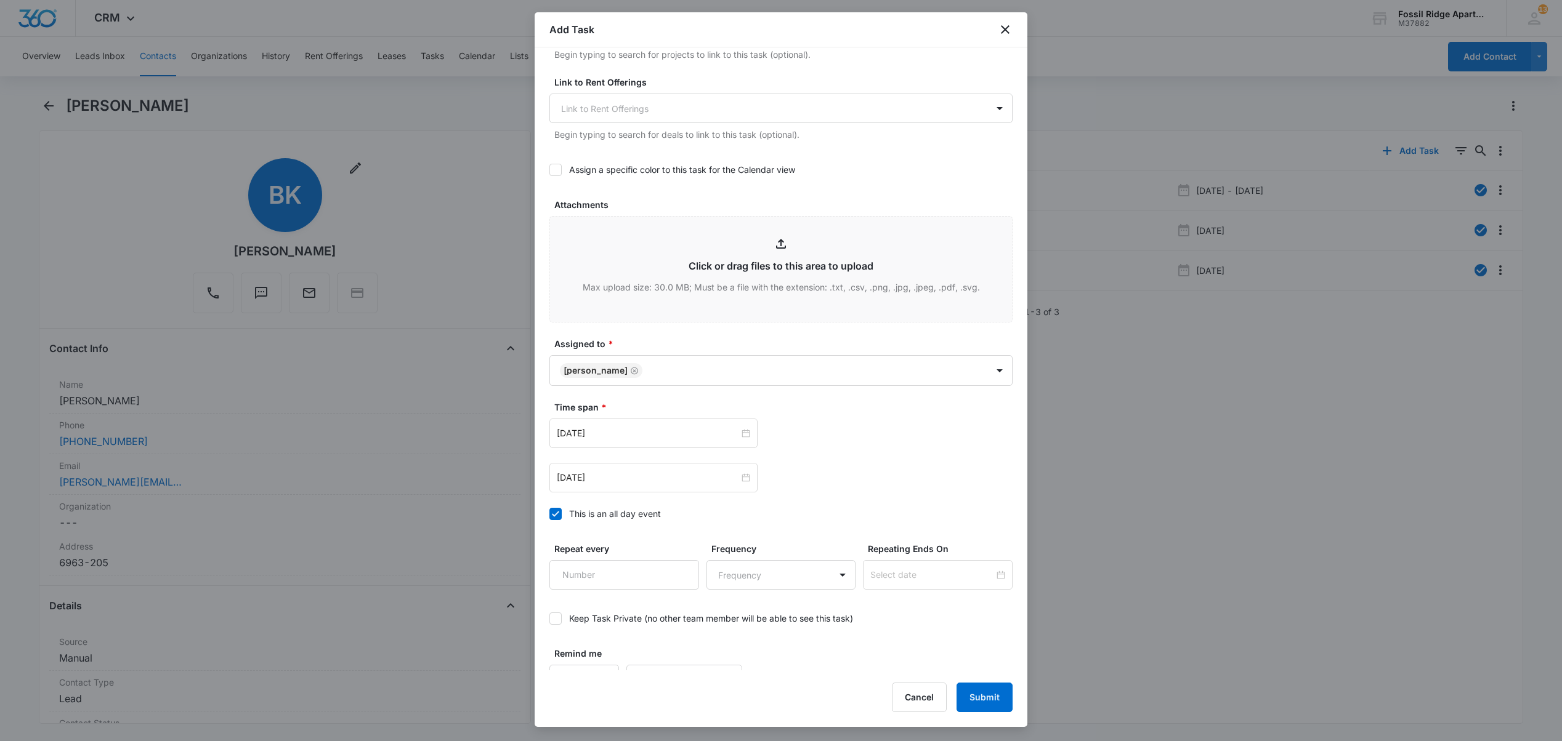
drag, startPoint x: 900, startPoint y: 464, endPoint x: 942, endPoint y: 549, distance: 95.3
click at [900, 464] on div "Sep 16, 2025 Sep 2025 Su Mo Tu We Th Fr Sa 31 1 2 3 4 5 6 7 8 9 10 11 12 13 14 …" at bounding box center [780, 456] width 463 height 74
click at [1003, 703] on button "Submit" at bounding box center [984, 698] width 56 height 30
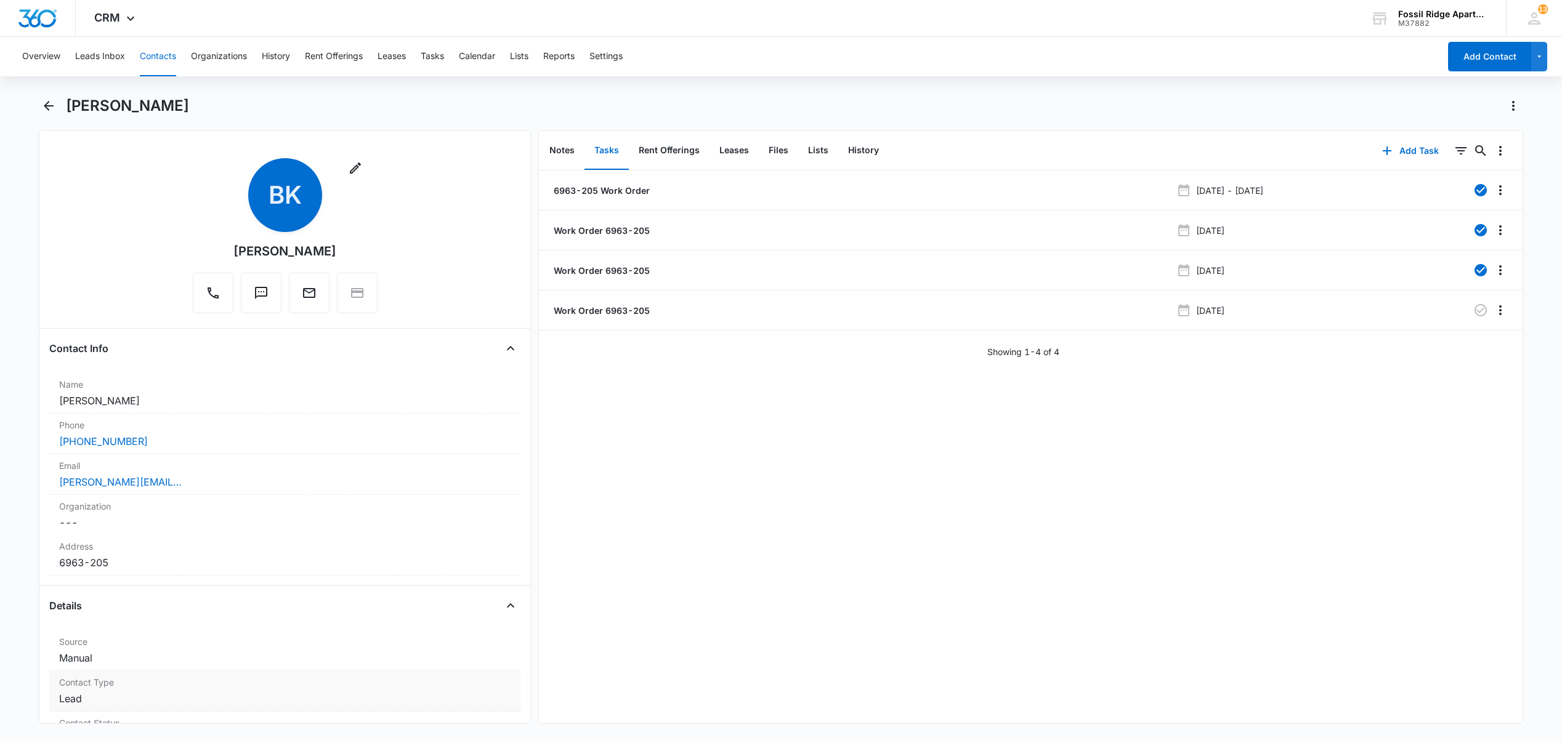
click at [346, 689] on label "Contact Type" at bounding box center [284, 682] width 451 height 13
click at [434, 59] on button "Tasks" at bounding box center [432, 56] width 23 height 39
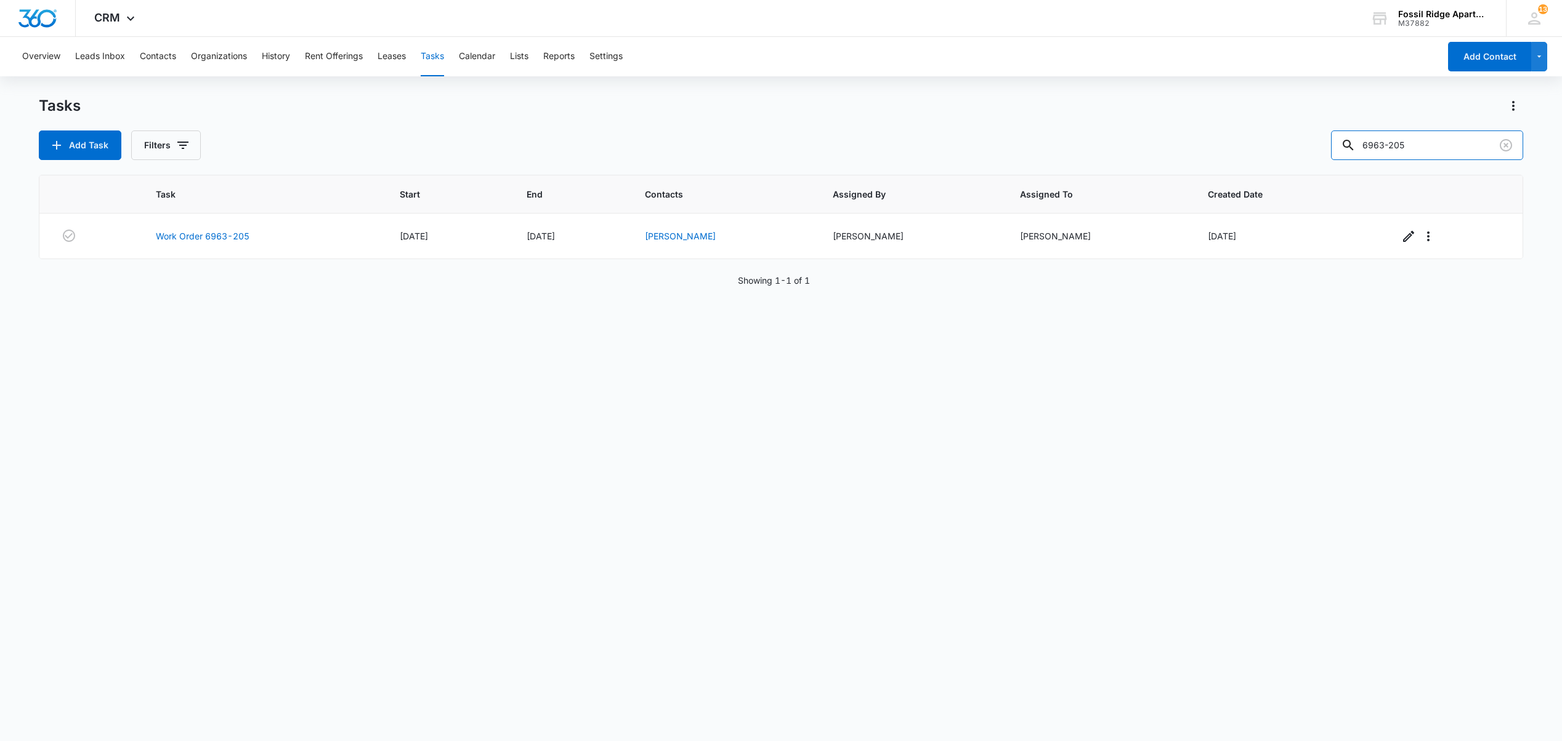
drag, startPoint x: 1415, startPoint y: 145, endPoint x: 1078, endPoint y: 124, distance: 337.5
click at [1092, 129] on div "Tasks Add Task Filters 6963-205" at bounding box center [780, 128] width 1483 height 64
type input "203"
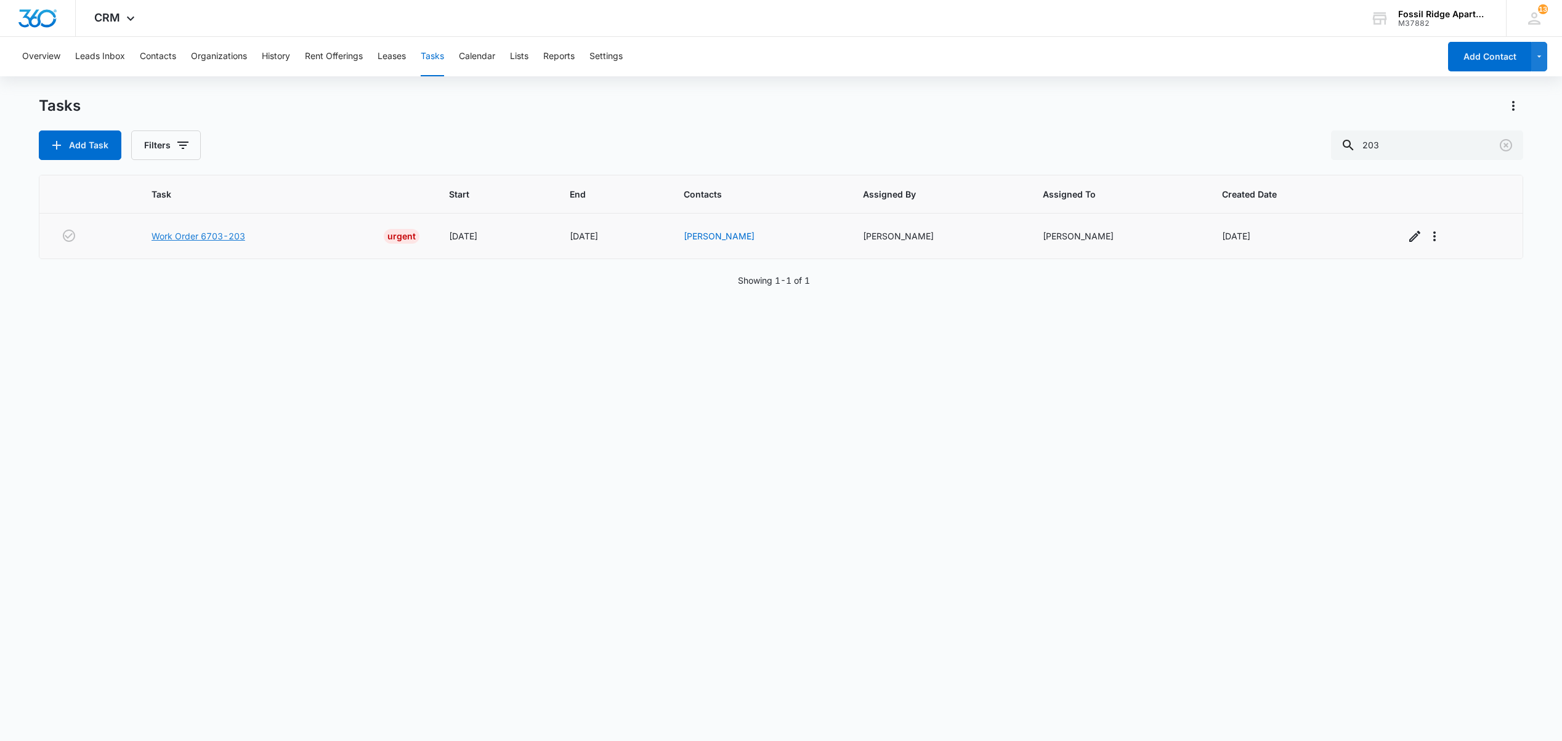
click at [203, 235] on link "Work Order 6703-203" at bounding box center [198, 236] width 94 height 13
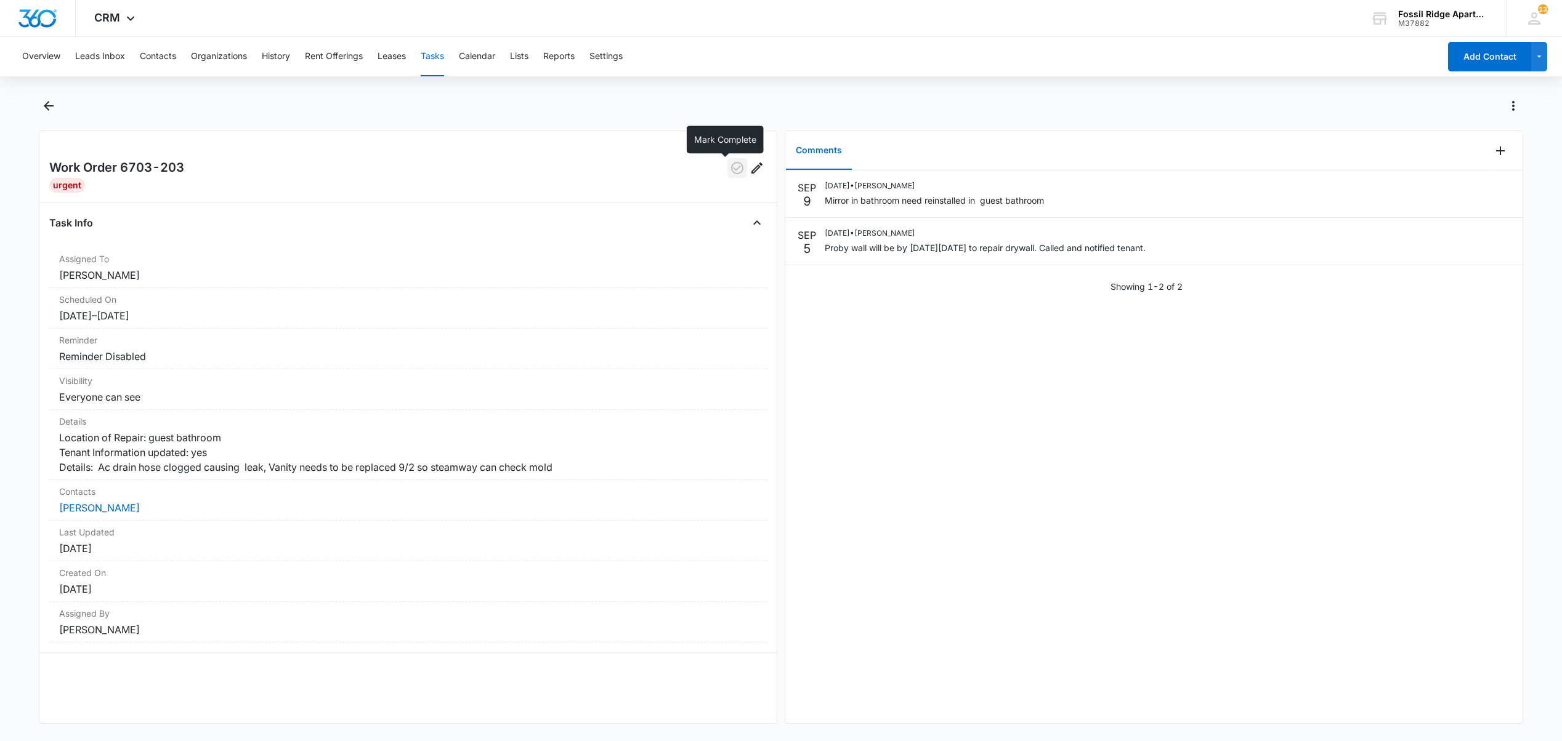
click at [731, 170] on icon "button" at bounding box center [737, 168] width 12 height 12
click at [1496, 150] on icon "Add Comment" at bounding box center [1500, 151] width 9 height 9
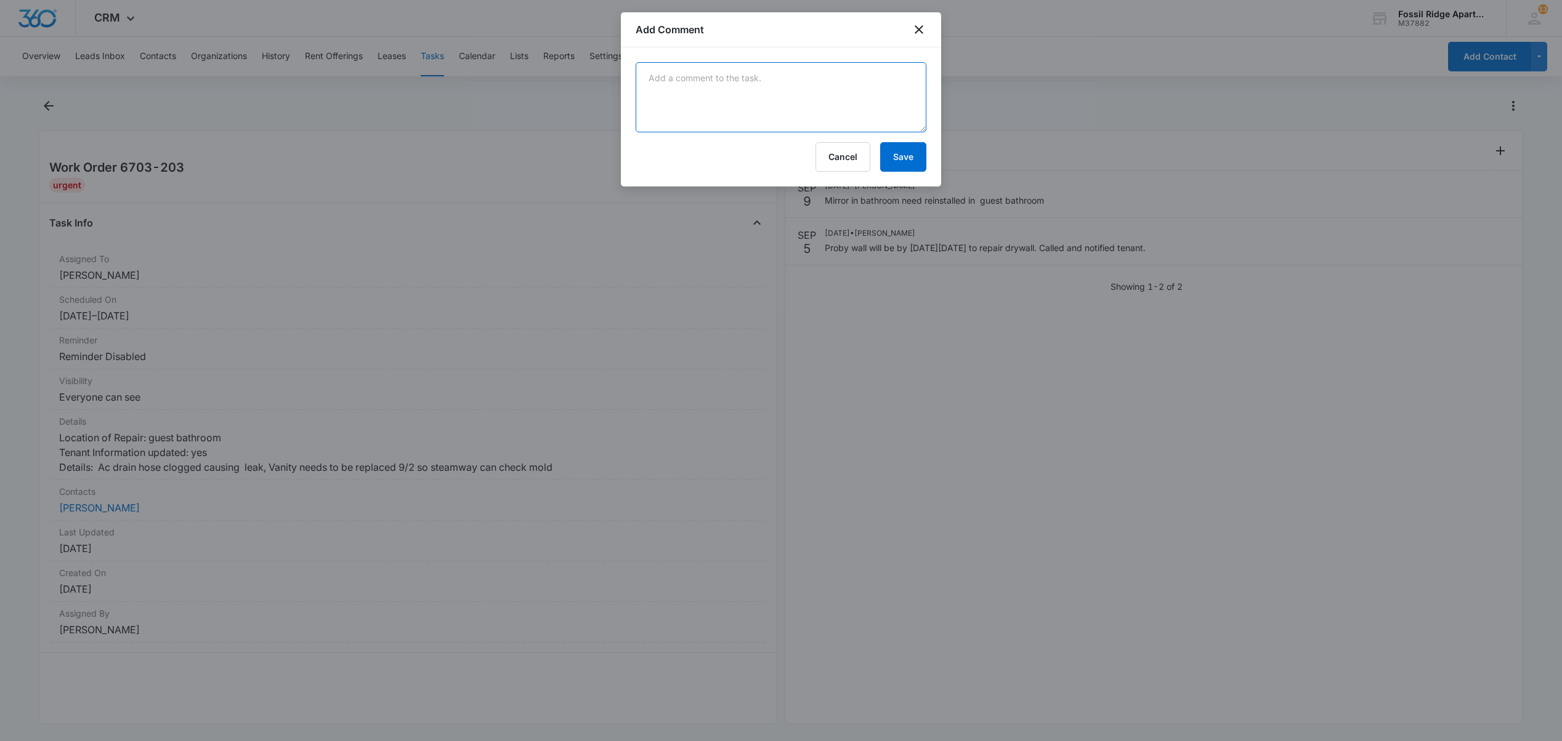
click at [685, 87] on textarea at bounding box center [781, 97] width 291 height 70
type textarea "mirror installed 9/15"
click at [906, 161] on button "Save" at bounding box center [903, 157] width 46 height 30
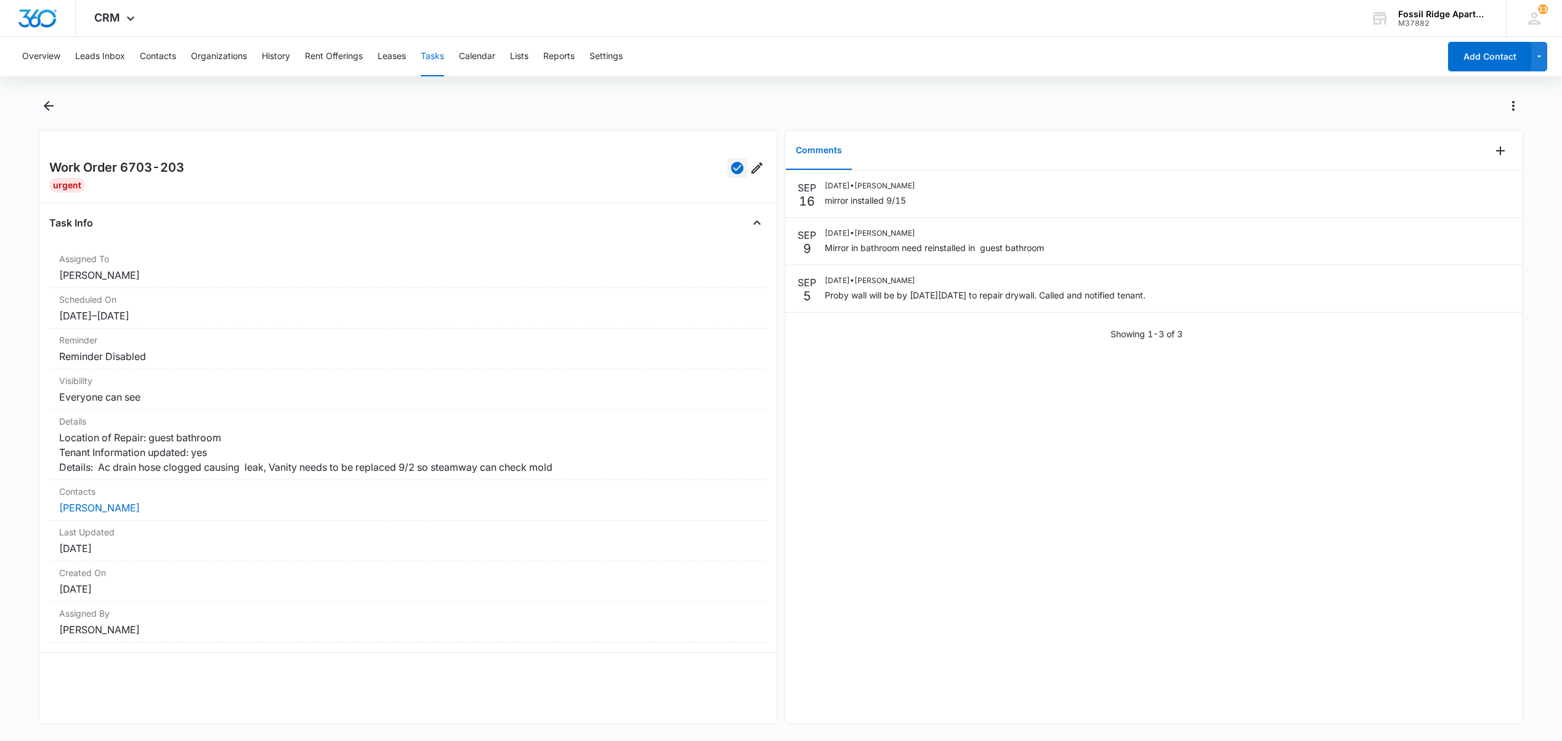
click at [432, 52] on button "Tasks" at bounding box center [432, 56] width 23 height 39
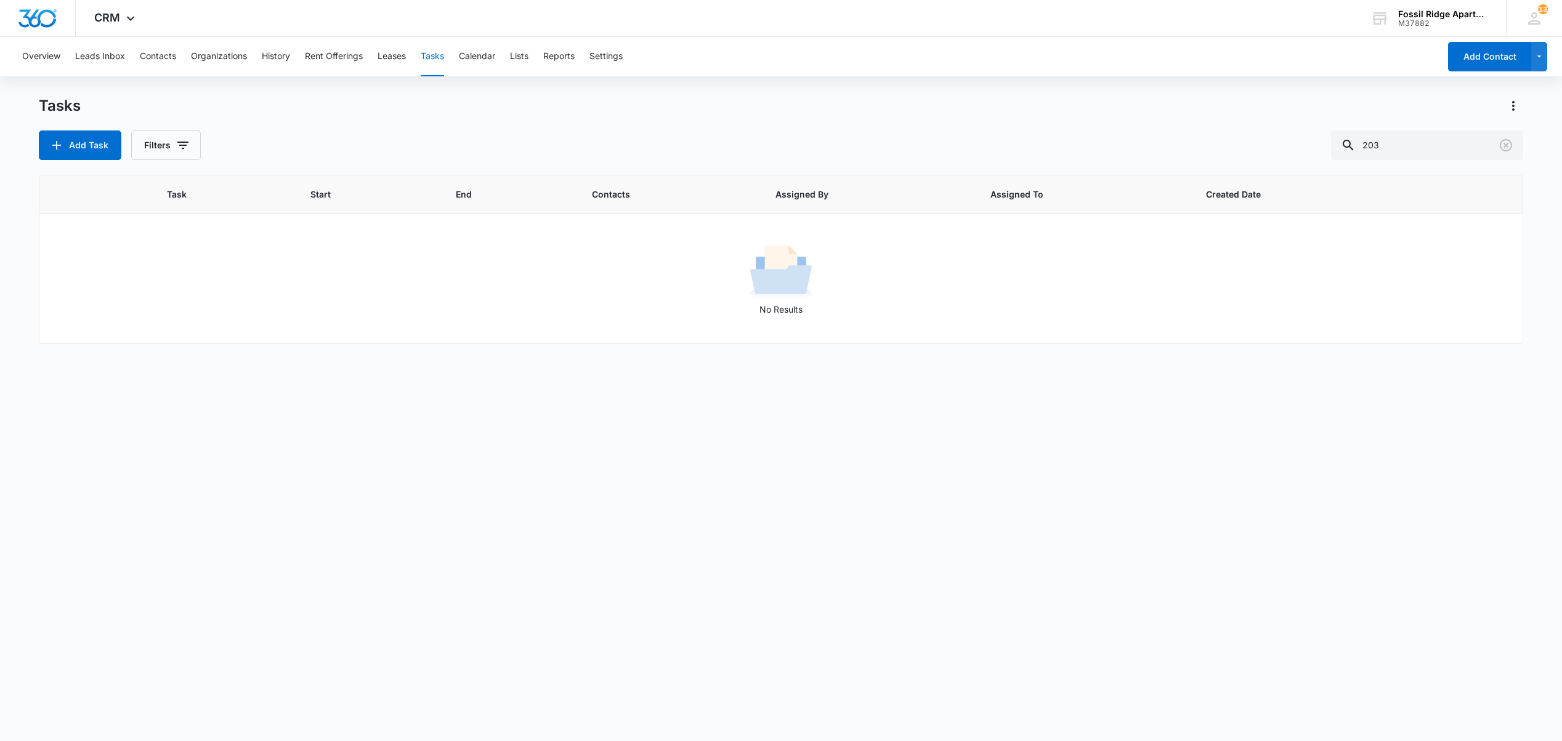
click at [441, 63] on button "Tasks" at bounding box center [432, 56] width 23 height 39
click at [434, 62] on button "Tasks" at bounding box center [432, 56] width 23 height 39
drag, startPoint x: 1382, startPoint y: 153, endPoint x: 875, endPoint y: 145, distance: 506.9
click at [902, 148] on div "Add Task Filters 203" at bounding box center [780, 146] width 1483 height 30
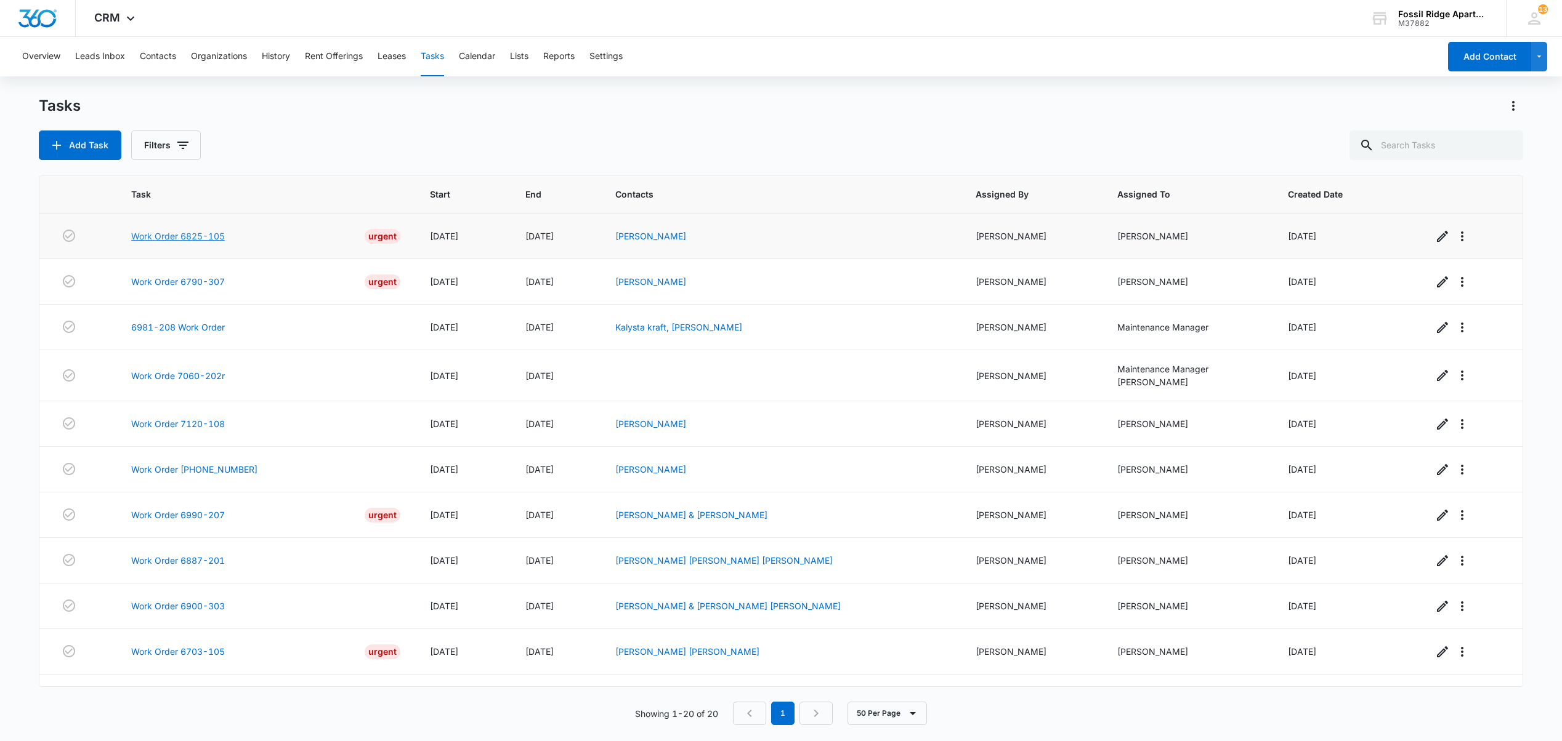
click at [181, 241] on link "Work Order 6825-105" at bounding box center [178, 236] width 94 height 13
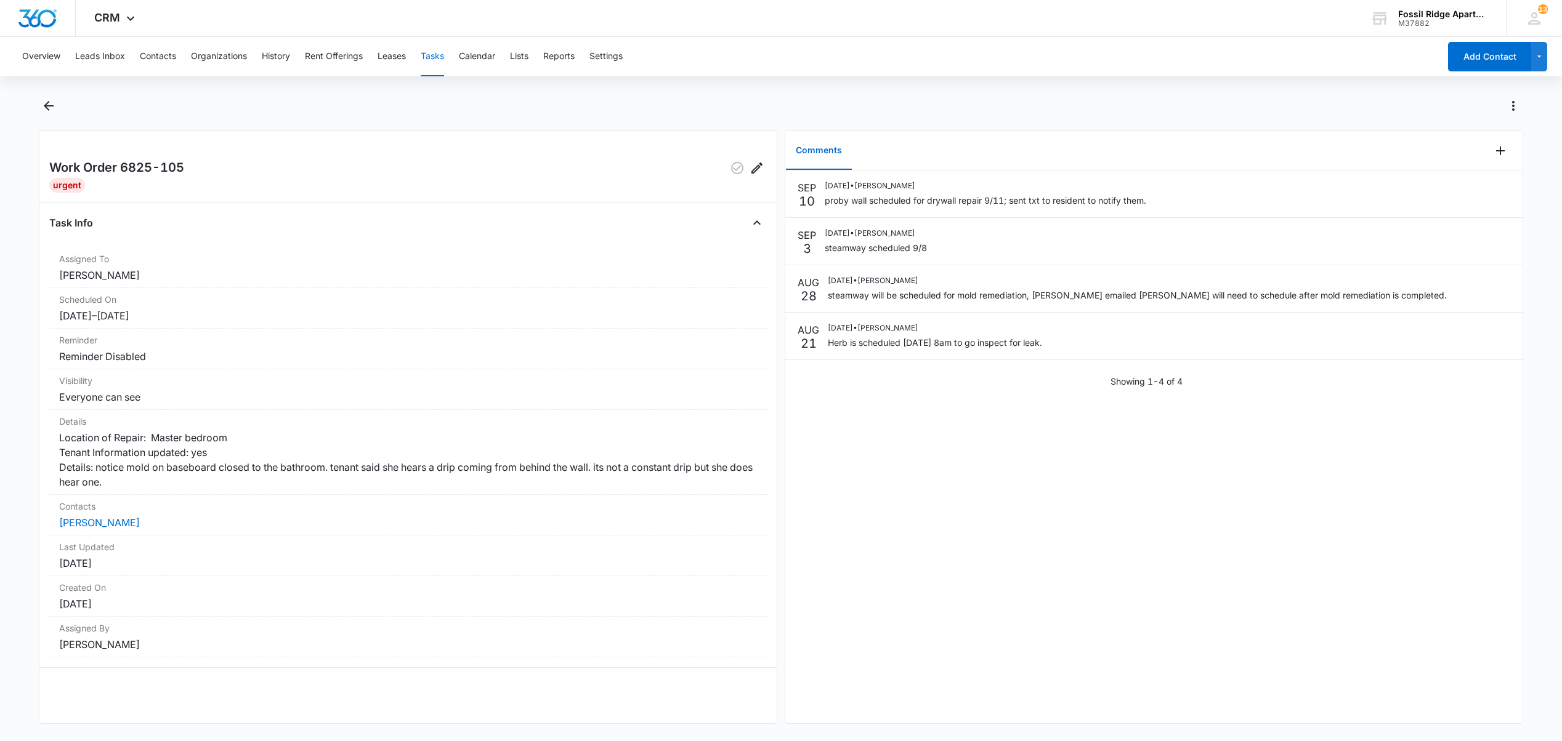
click at [435, 58] on button "Tasks" at bounding box center [432, 56] width 23 height 39
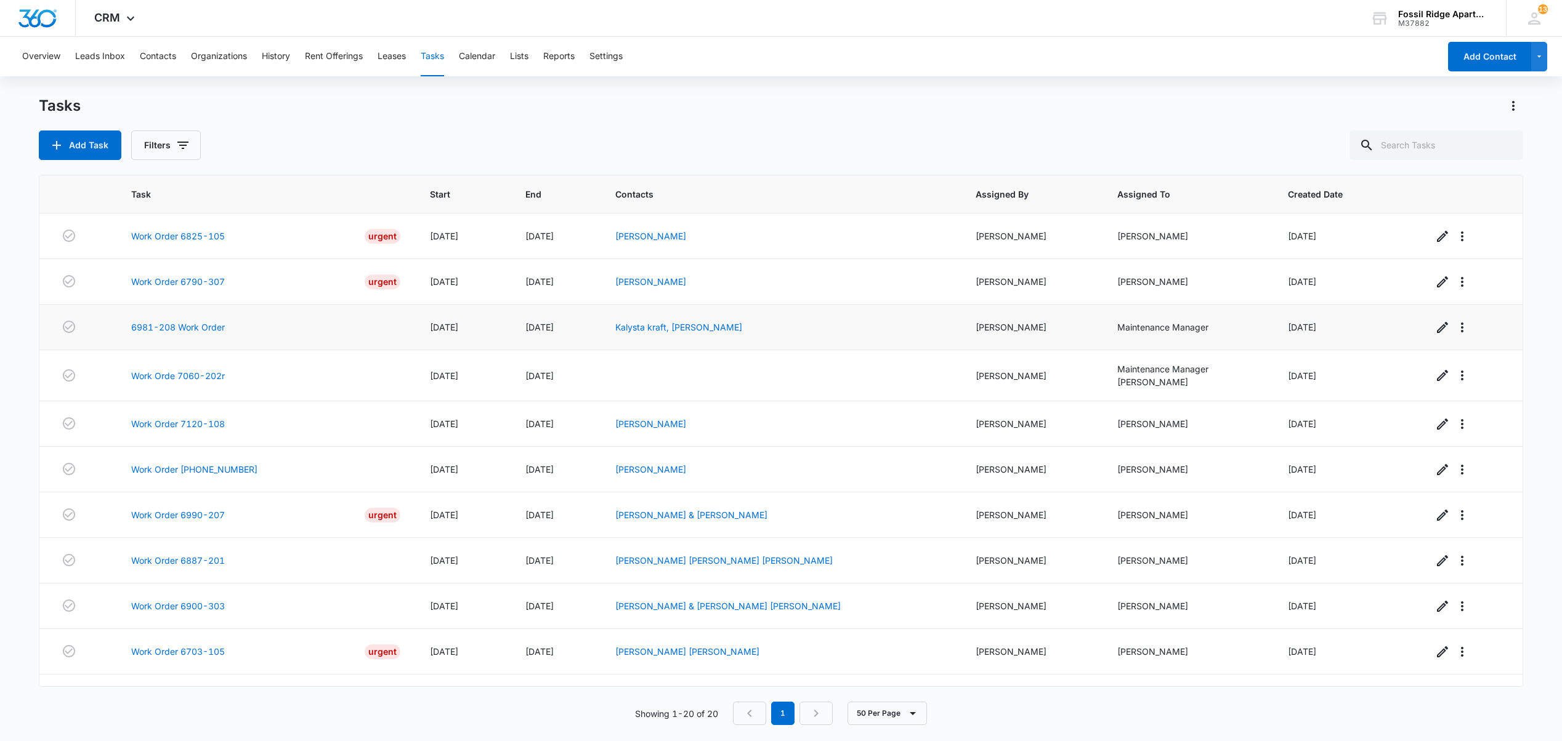
click at [177, 336] on td "6981-208 Work Order" at bounding box center [265, 328] width 299 height 46
click at [179, 333] on link "6981-208 Work Order" at bounding box center [178, 327] width 94 height 13
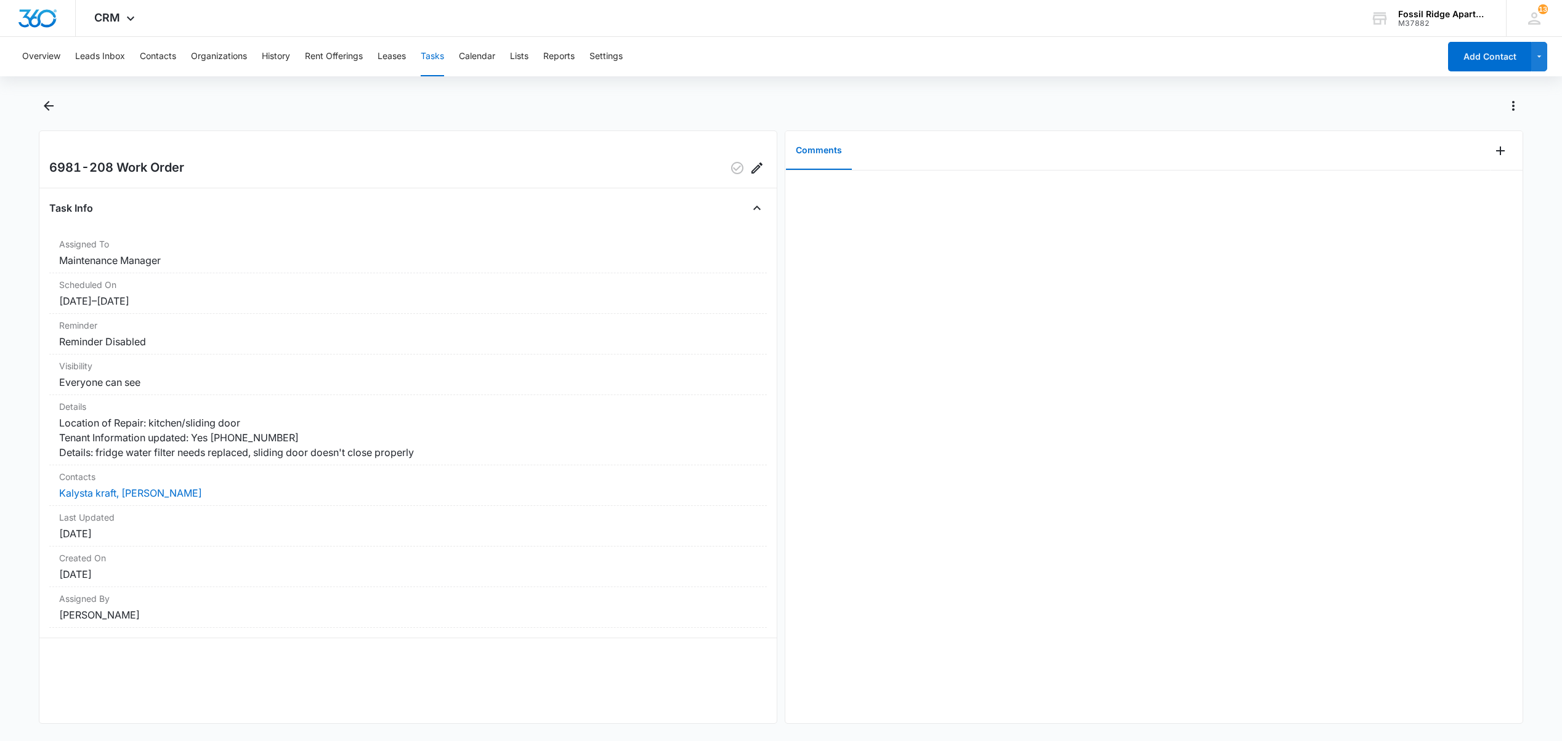
click at [436, 58] on button "Tasks" at bounding box center [432, 56] width 23 height 39
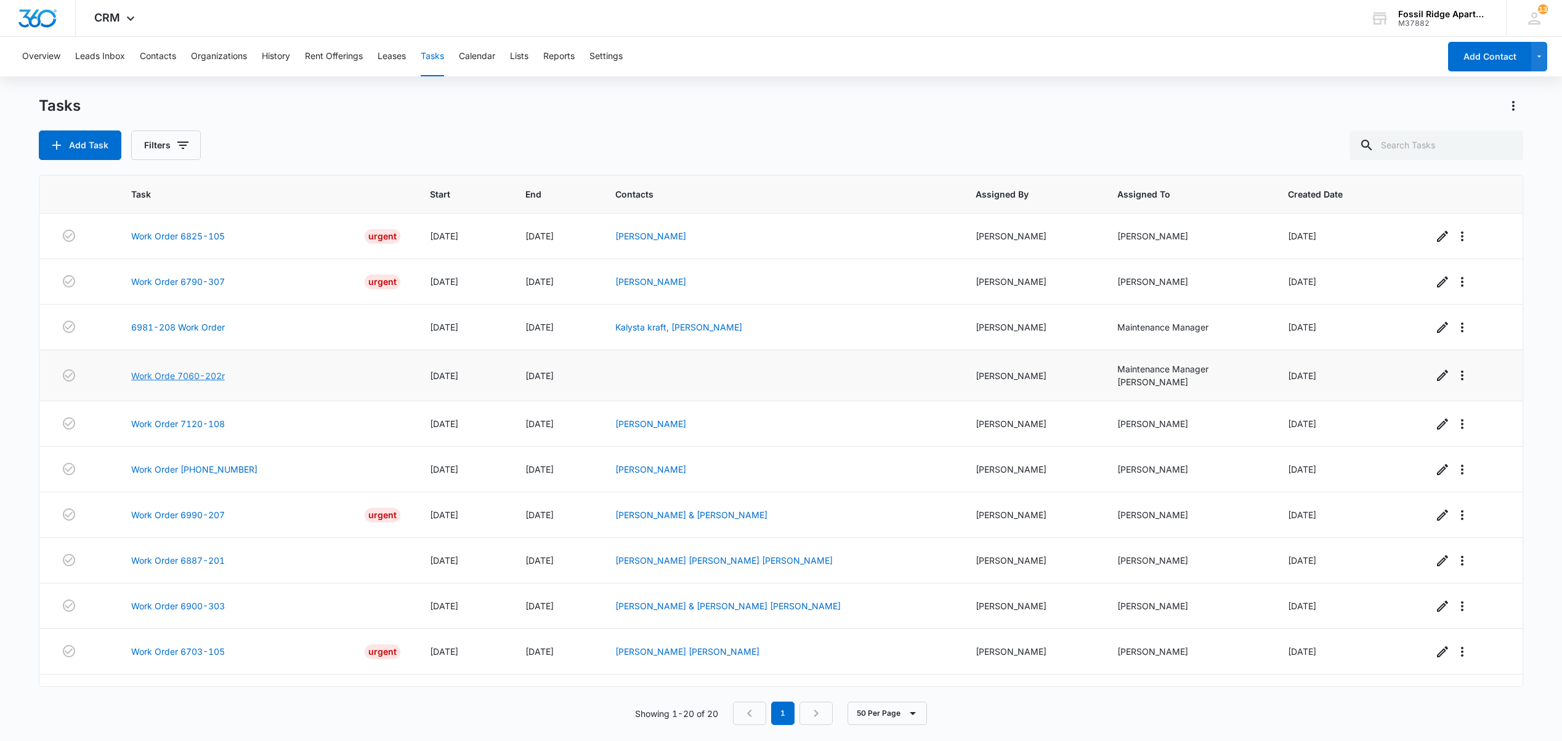
click at [175, 380] on link "Work Orde 7060-202r" at bounding box center [178, 375] width 94 height 13
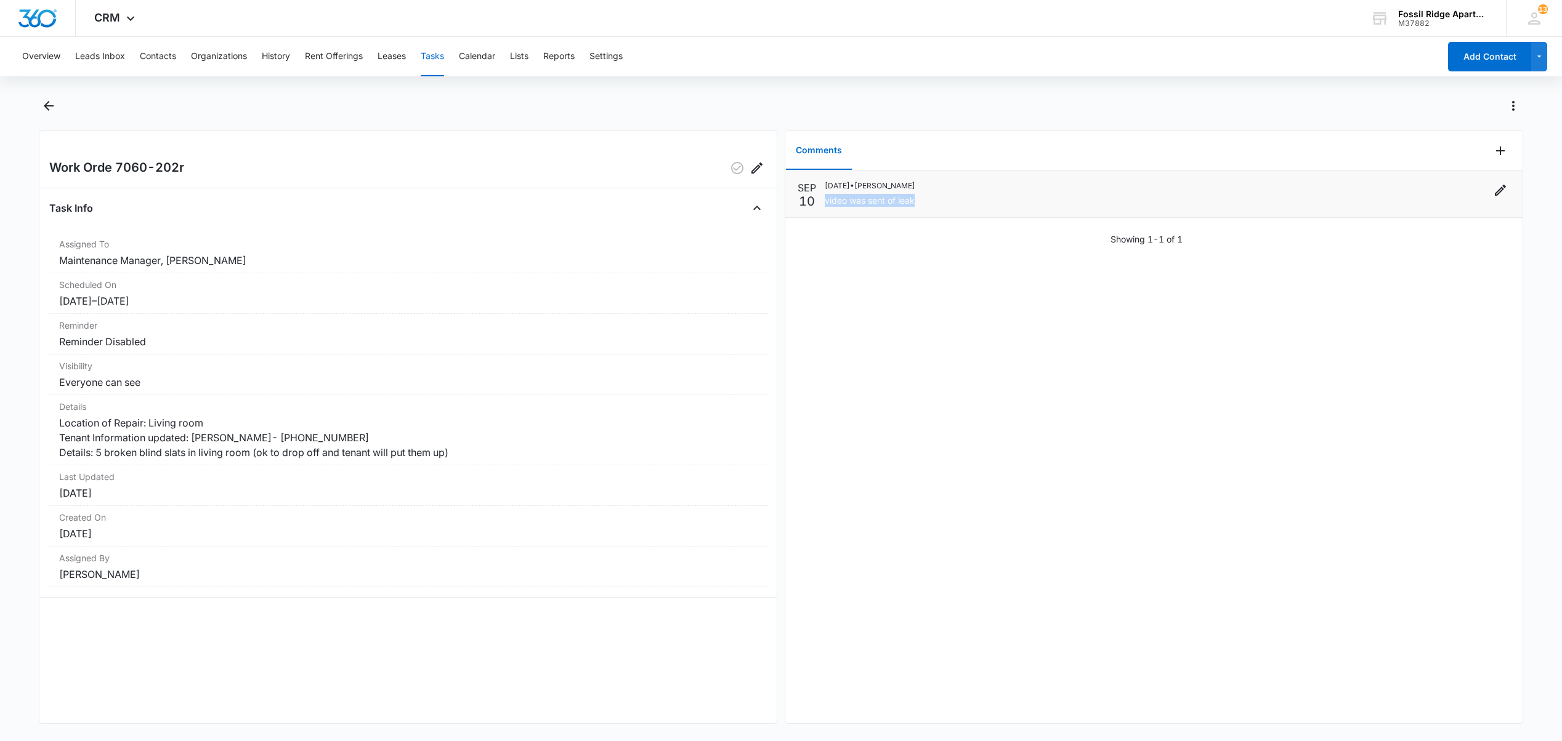
drag, startPoint x: 897, startPoint y: 204, endPoint x: 823, endPoint y: 205, distance: 73.9
click at [823, 205] on div "[DATE] [DATE] • [PERSON_NAME] video was sent of leak" at bounding box center [1153, 193] width 712 height 27
click at [430, 57] on button "Tasks" at bounding box center [432, 56] width 23 height 39
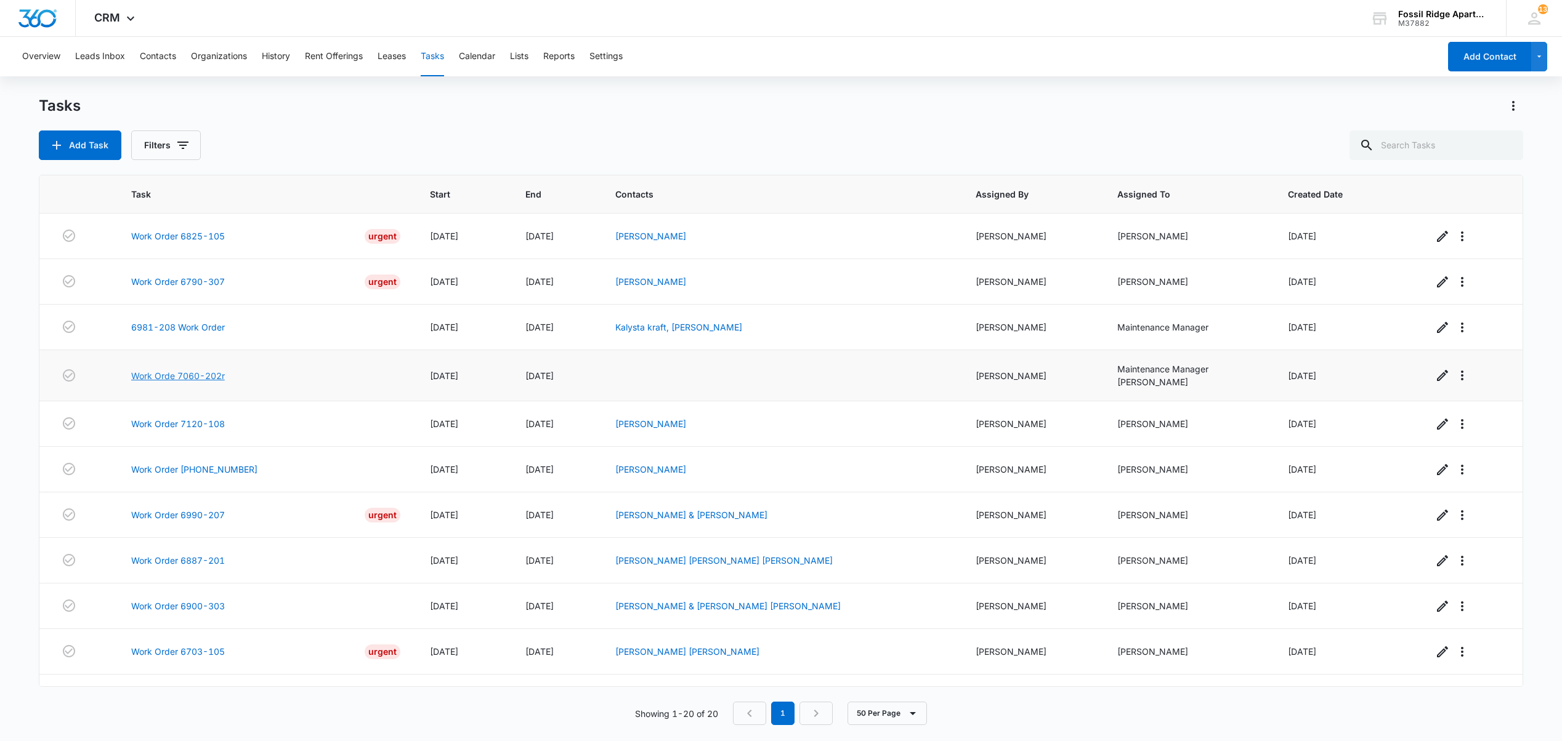
click at [196, 378] on link "Work Orde 7060-202r" at bounding box center [178, 375] width 94 height 13
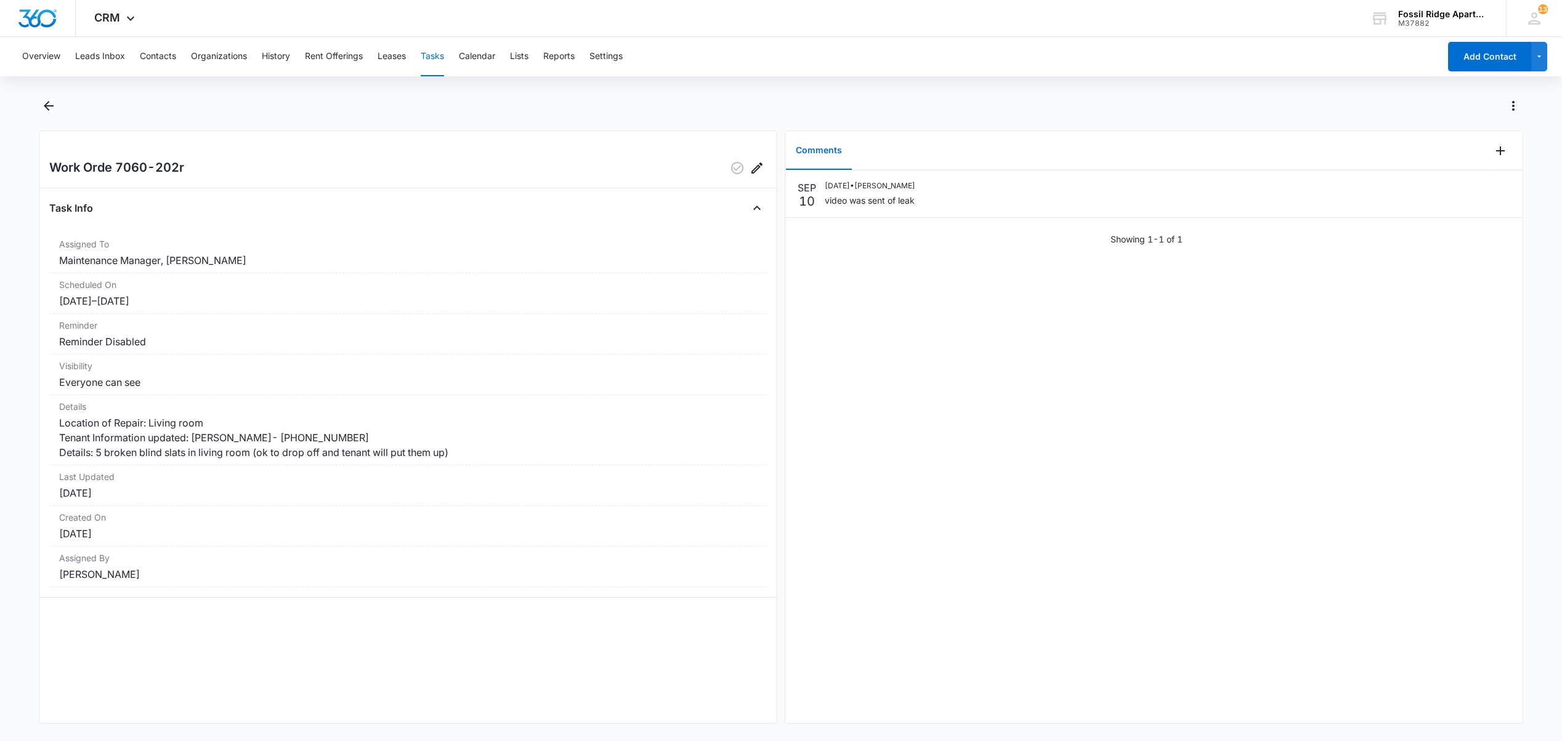
click at [434, 55] on button "Tasks" at bounding box center [432, 56] width 23 height 39
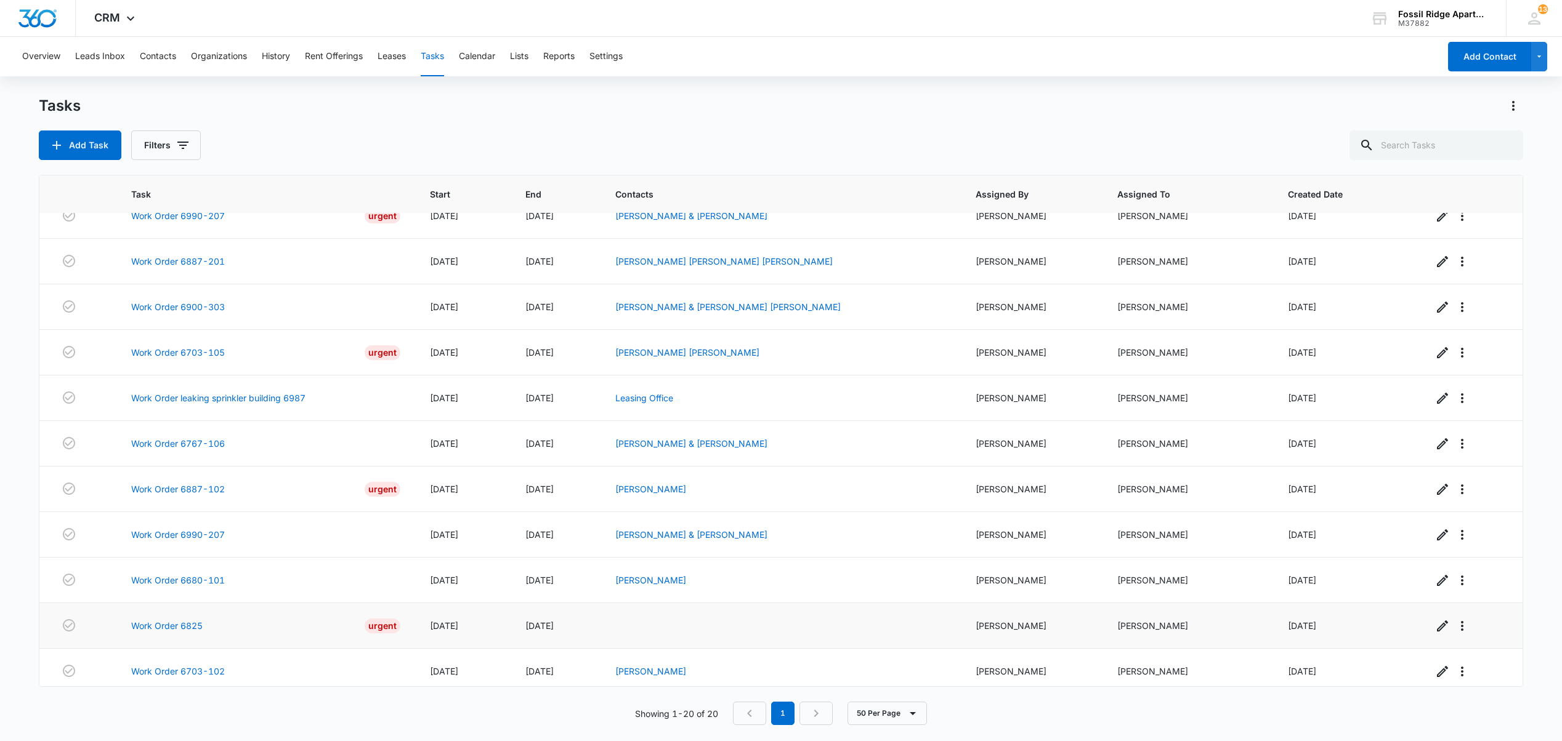
scroll to position [217, 0]
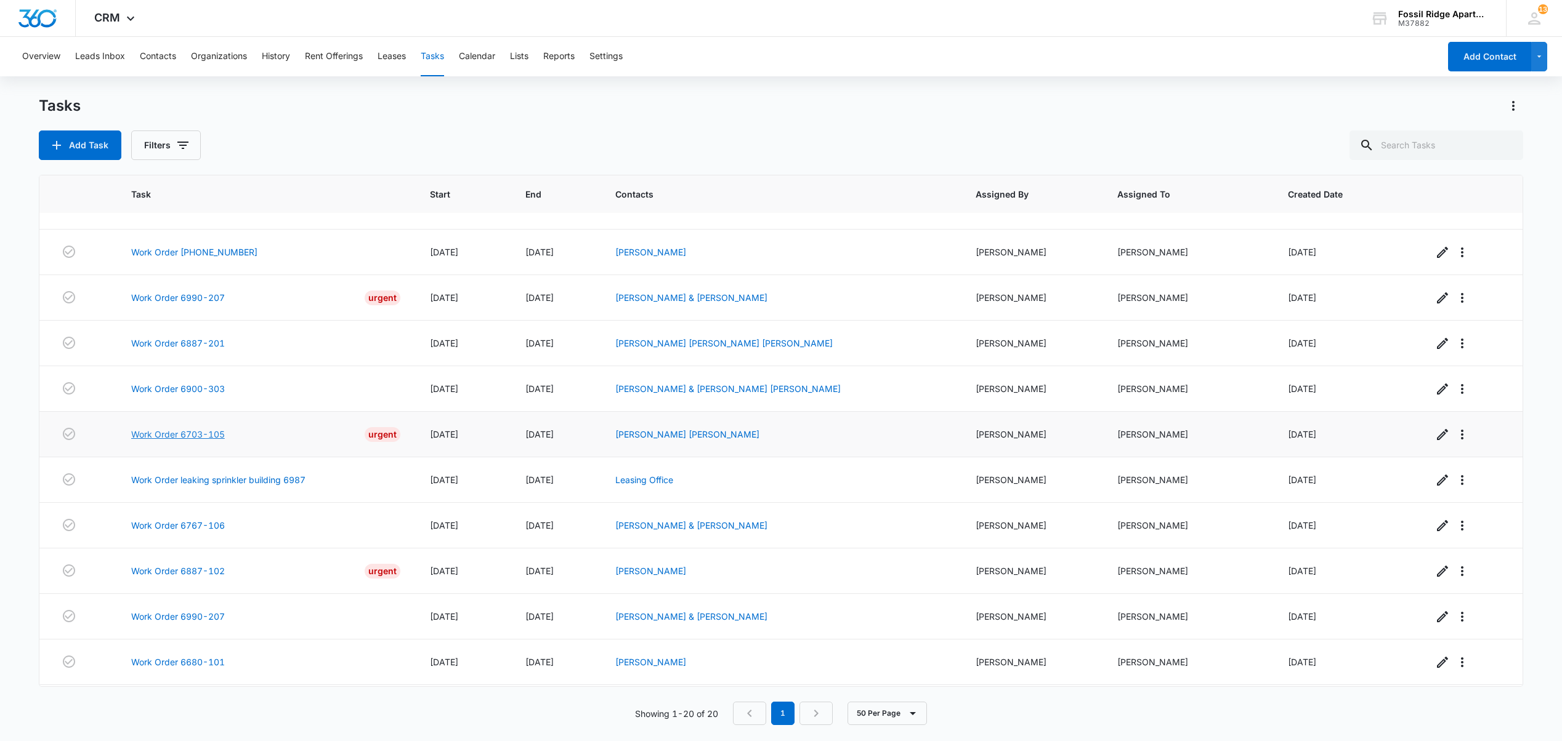
click at [181, 441] on link "Work Order 6703-105" at bounding box center [178, 434] width 94 height 13
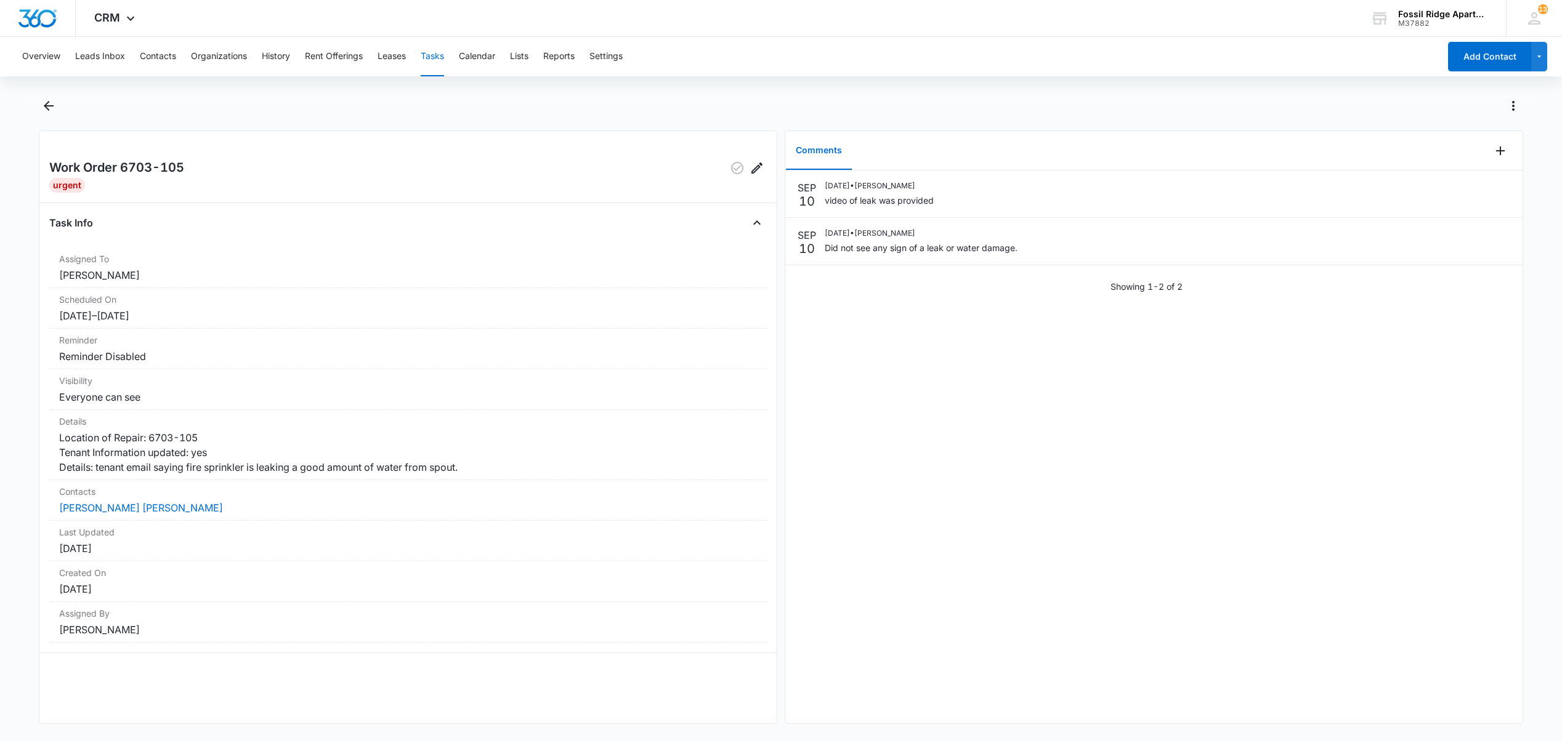
click at [434, 59] on button "Tasks" at bounding box center [432, 56] width 23 height 39
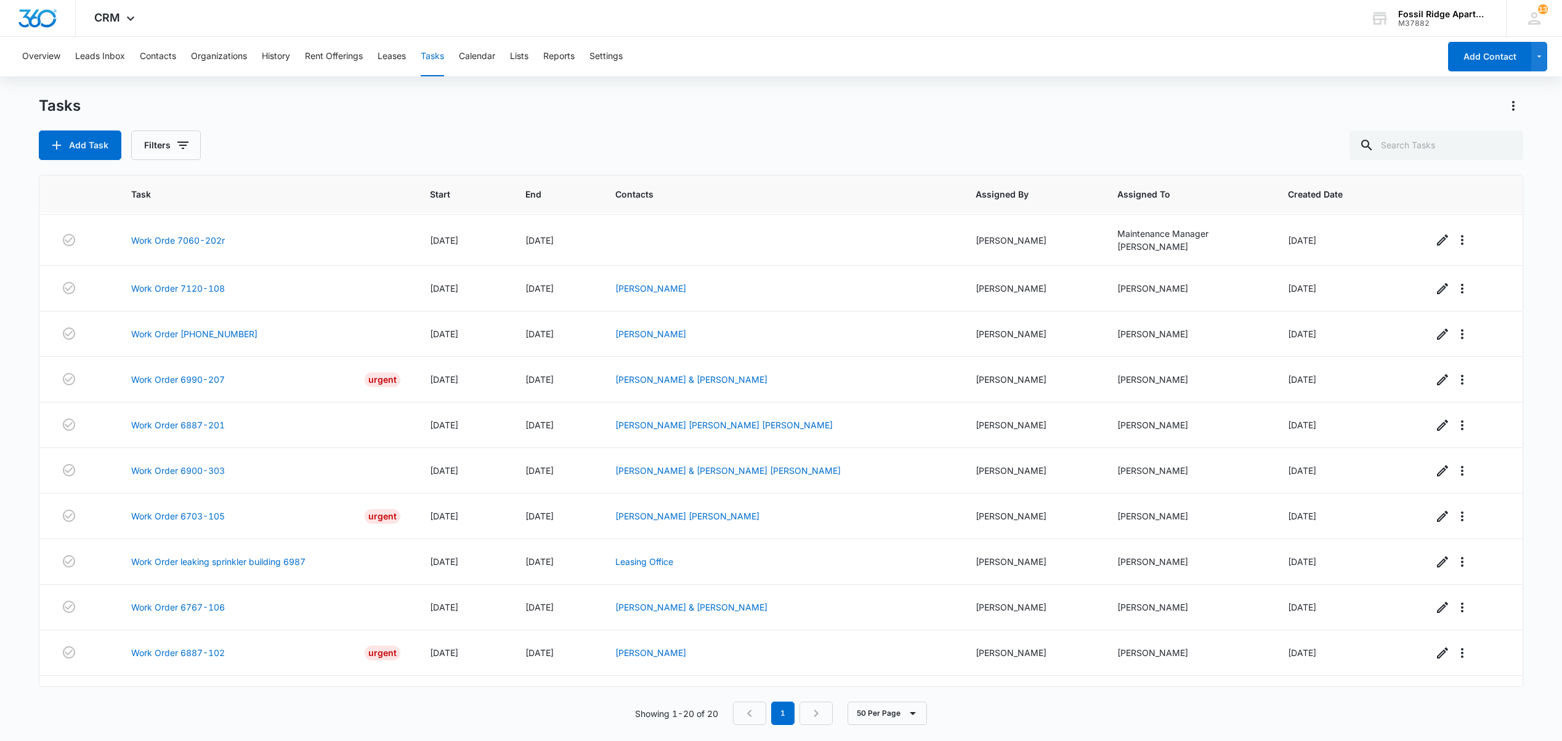
scroll to position [53, 0]
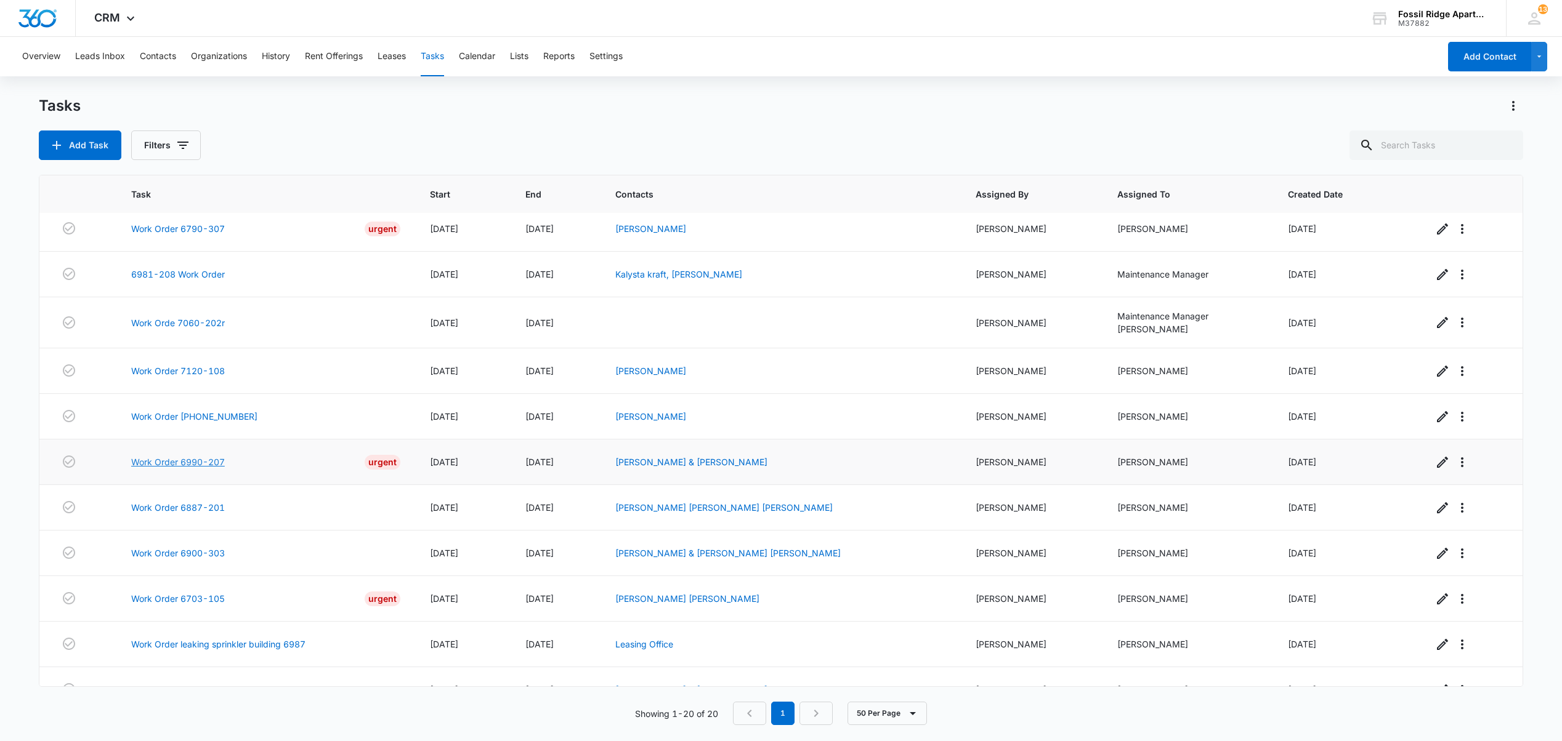
click at [190, 467] on link "Work Order 6990-207" at bounding box center [178, 462] width 94 height 13
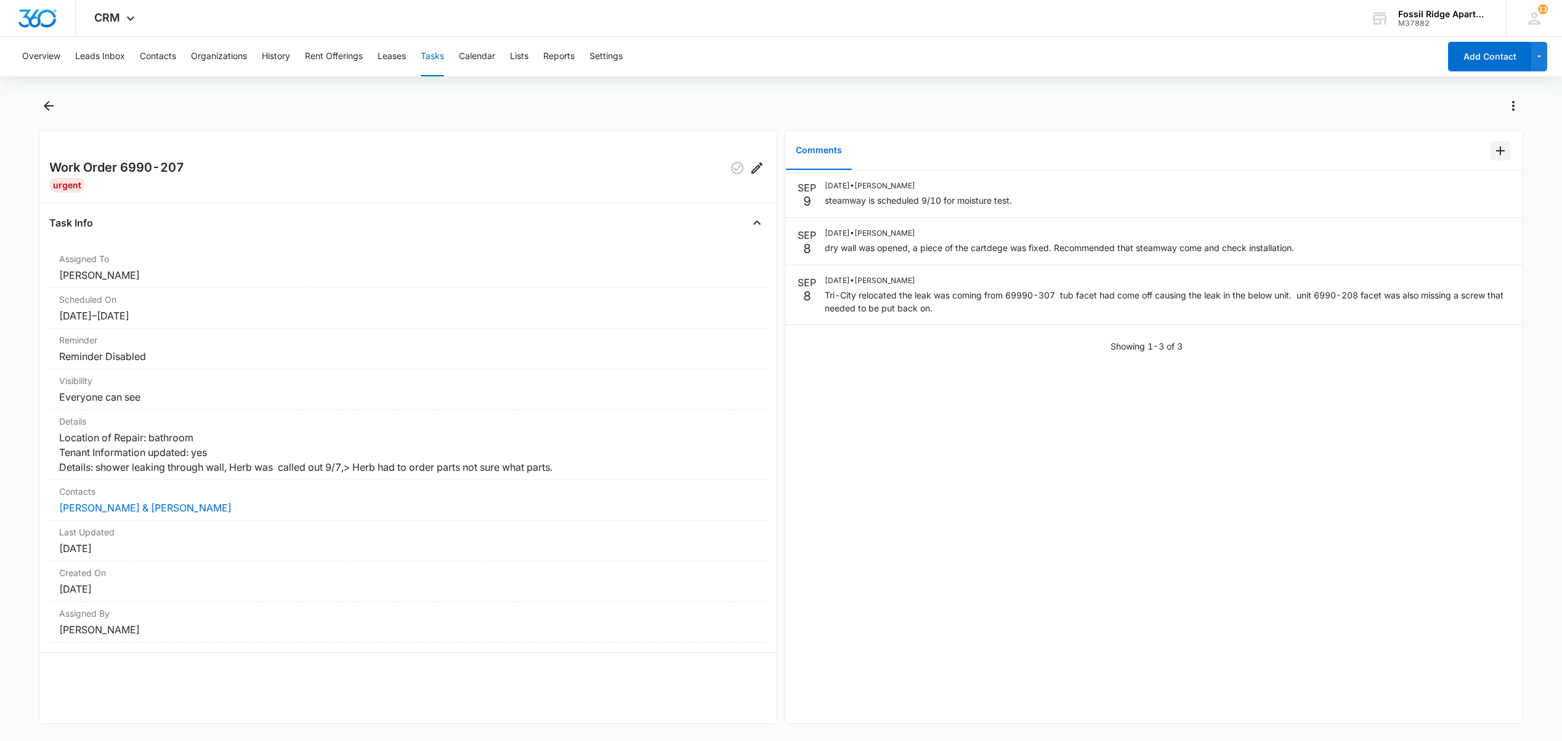
click at [1496, 149] on icon "Add Comment" at bounding box center [1500, 151] width 9 height 9
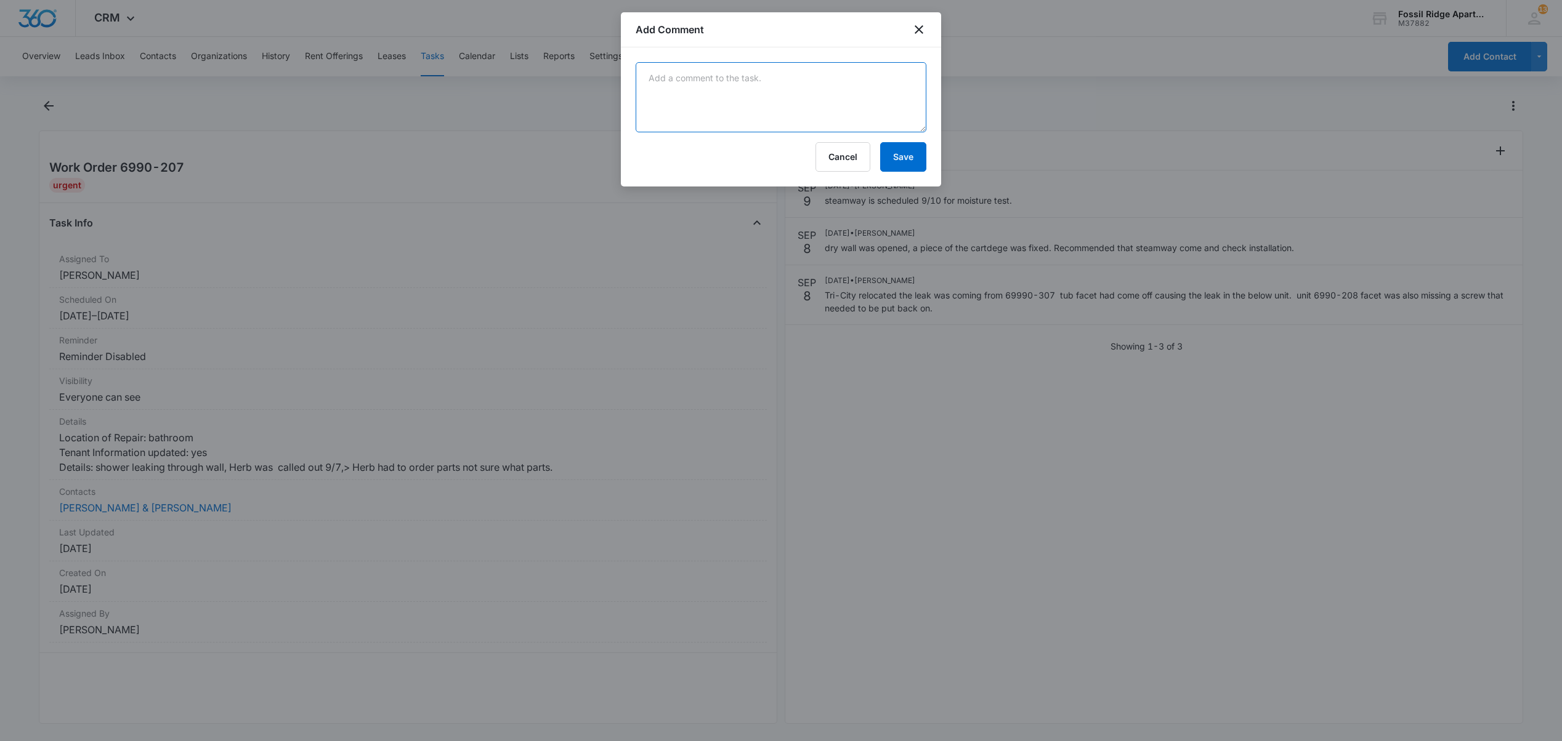
click at [752, 119] on textarea at bounding box center [781, 97] width 291 height 70
type textarea "Proby wall repaired drywall,"
drag, startPoint x: 893, startPoint y: 156, endPoint x: 872, endPoint y: 166, distance: 22.9
click at [894, 156] on button "Save" at bounding box center [903, 157] width 46 height 30
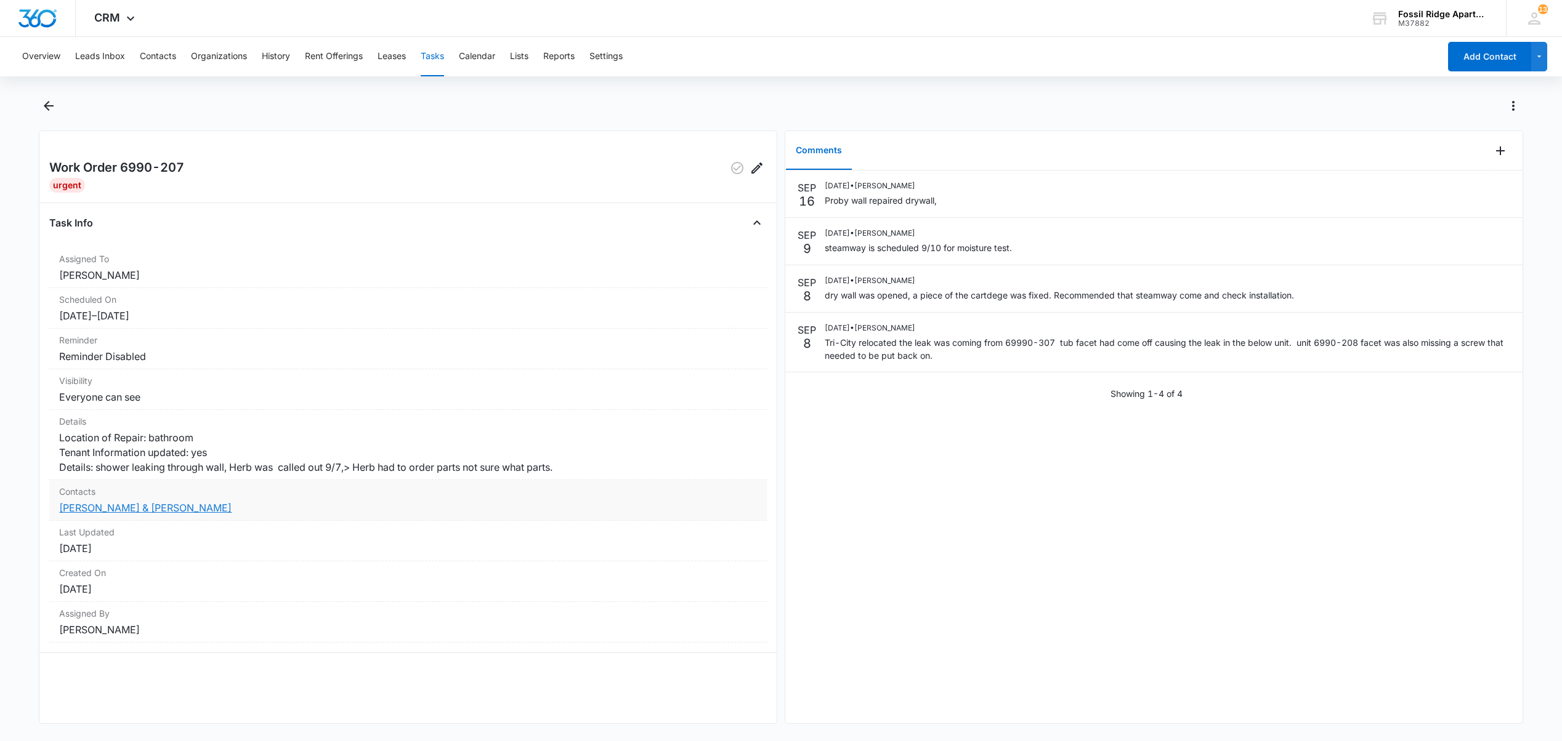
click at [108, 514] on link "Lauren Busey & Elizabeth Wald" at bounding box center [145, 508] width 172 height 12
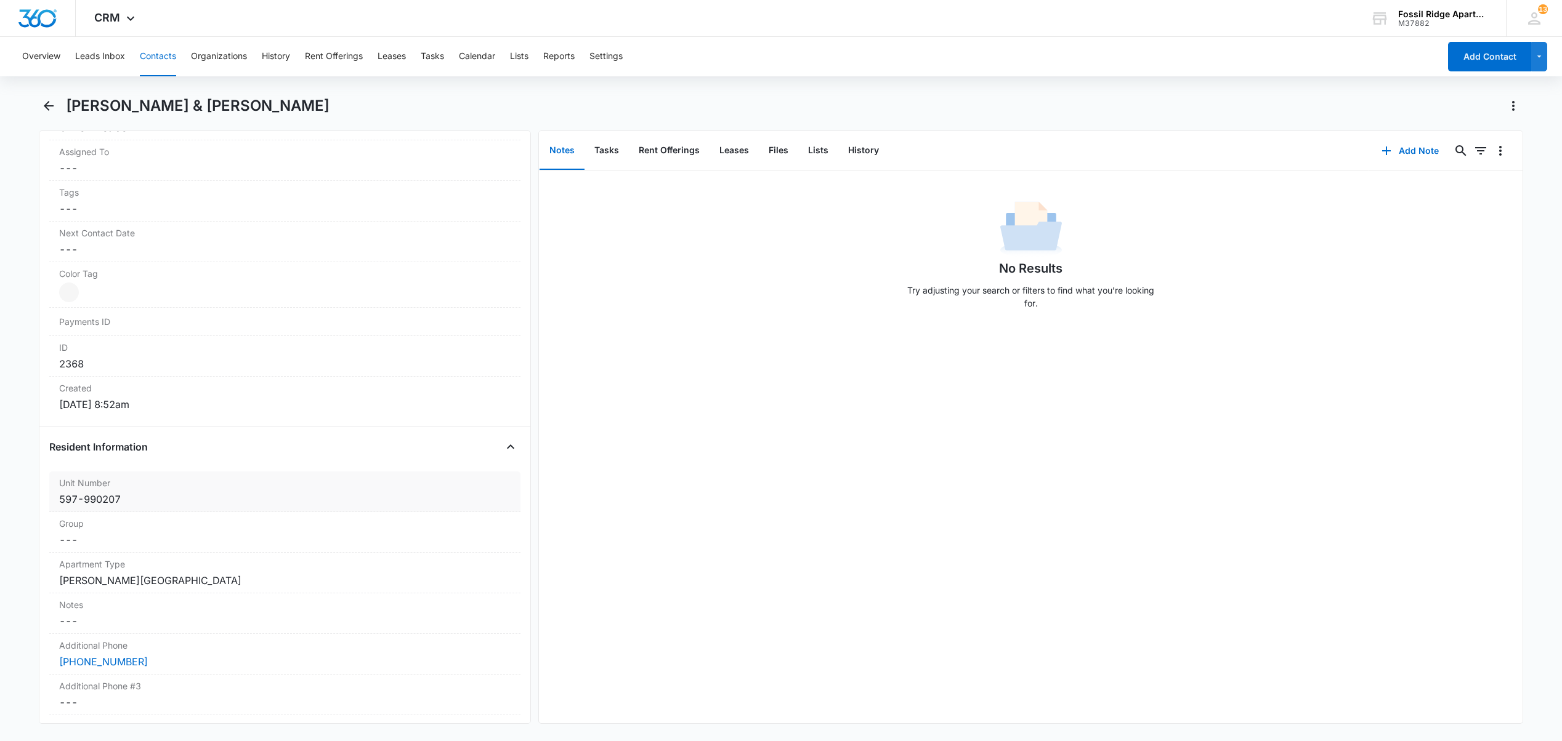
scroll to position [821, 0]
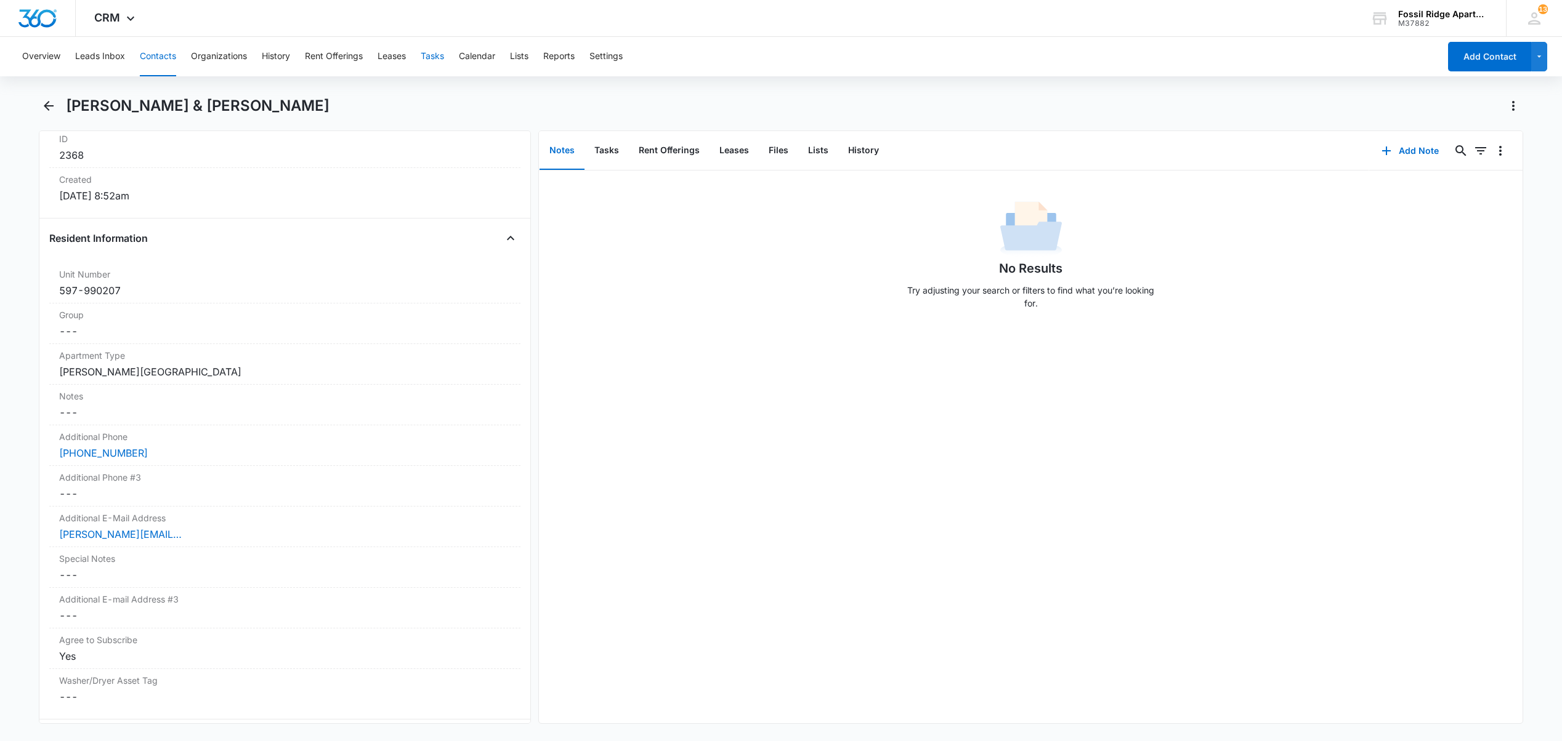
click at [434, 60] on button "Tasks" at bounding box center [432, 56] width 23 height 39
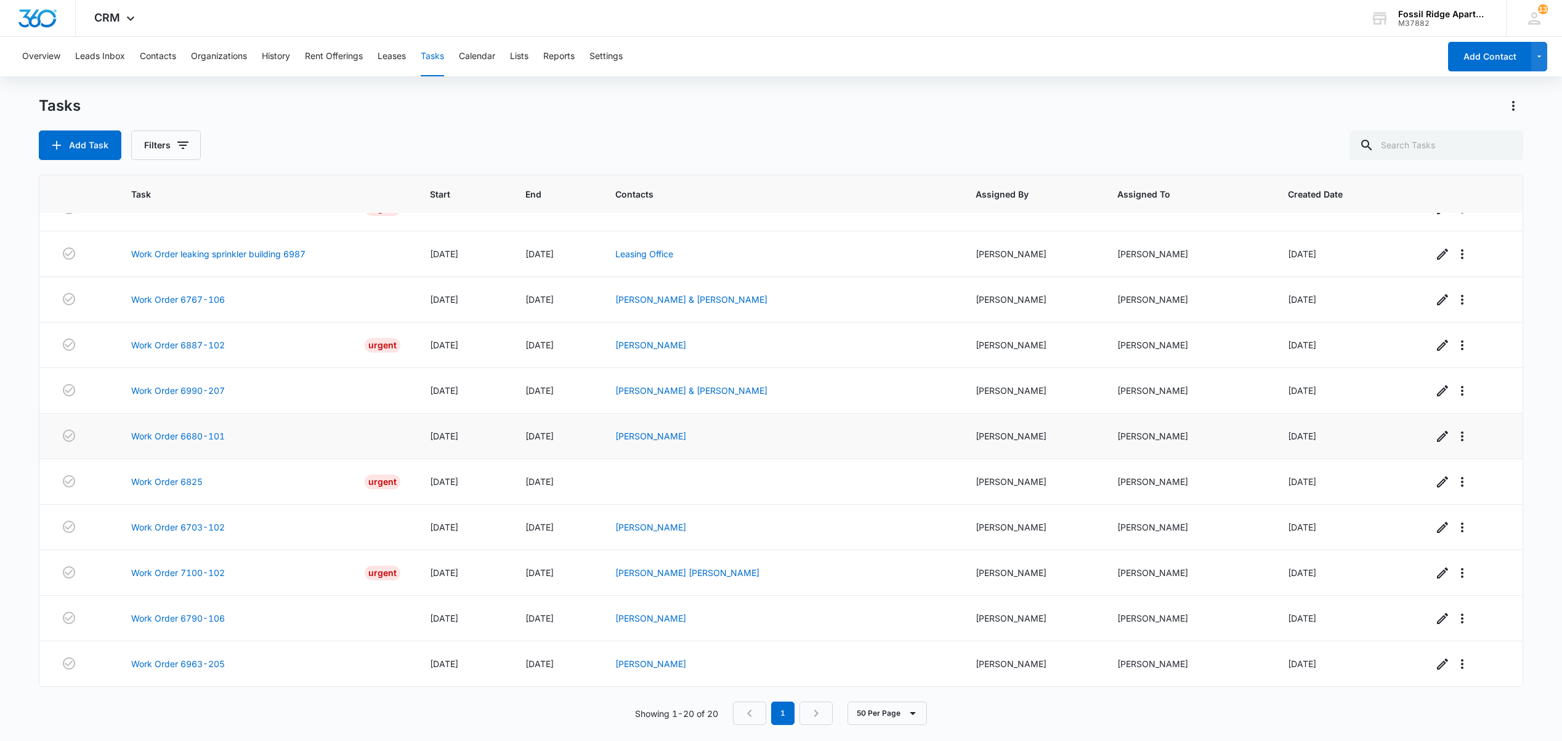
scroll to position [464, 0]
click at [185, 570] on link "Work Order 7100-102" at bounding box center [178, 573] width 94 height 13
